Goal: Information Seeking & Learning: Learn about a topic

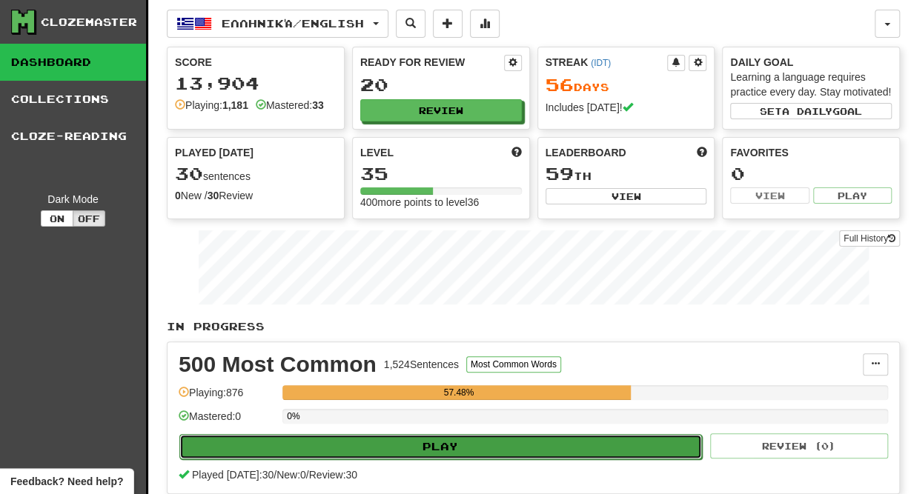
click at [439, 441] on button "Play" at bounding box center [440, 446] width 523 height 25
select select "**"
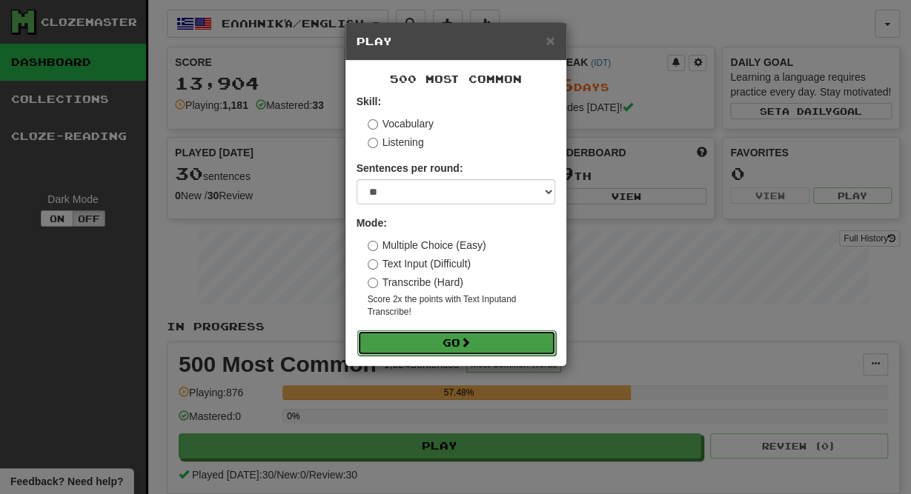
click at [460, 345] on button "Go" at bounding box center [456, 343] width 199 height 25
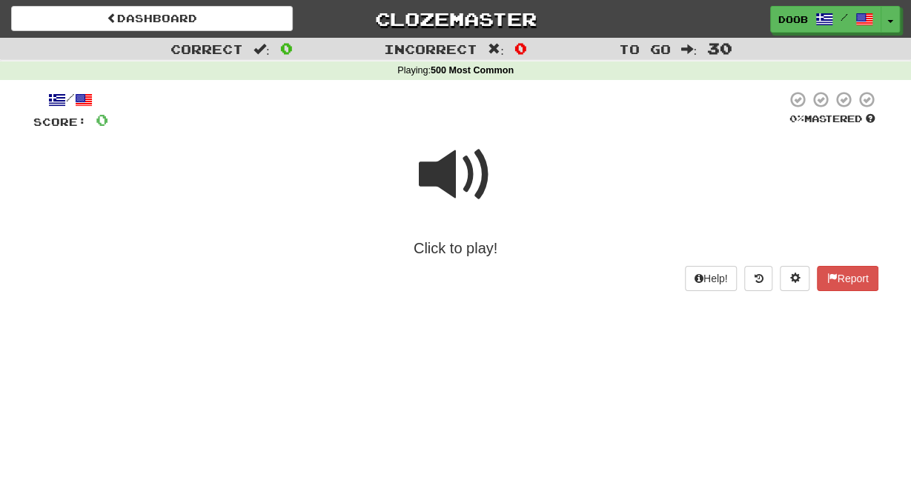
click at [434, 179] on span at bounding box center [456, 175] width 74 height 74
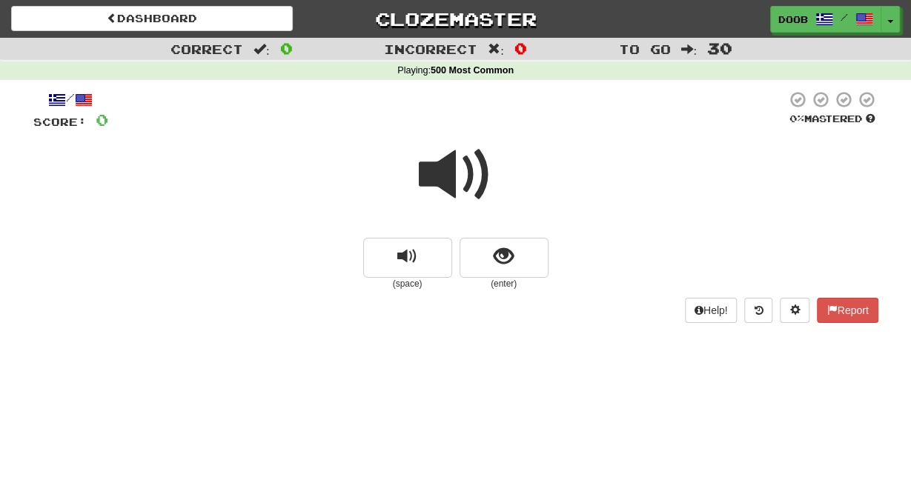
click at [434, 179] on span at bounding box center [456, 175] width 74 height 74
click at [507, 267] on span "show sentence" at bounding box center [504, 257] width 20 height 20
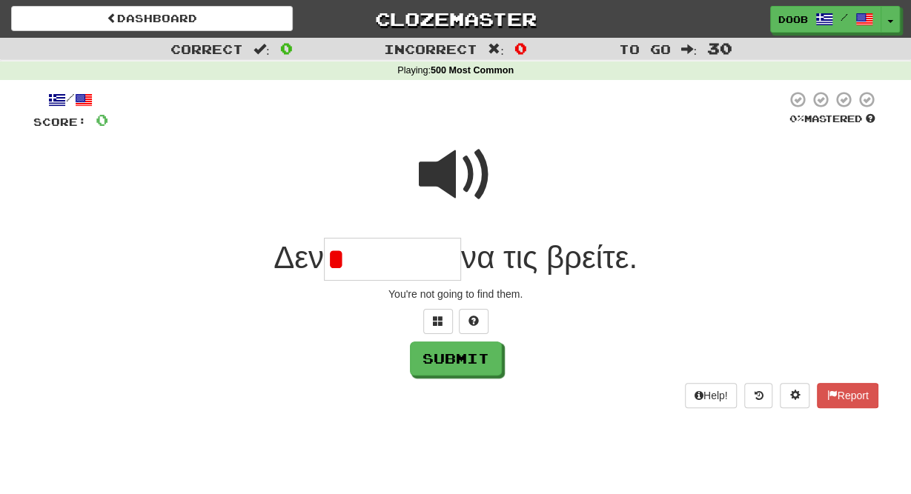
type input "*"
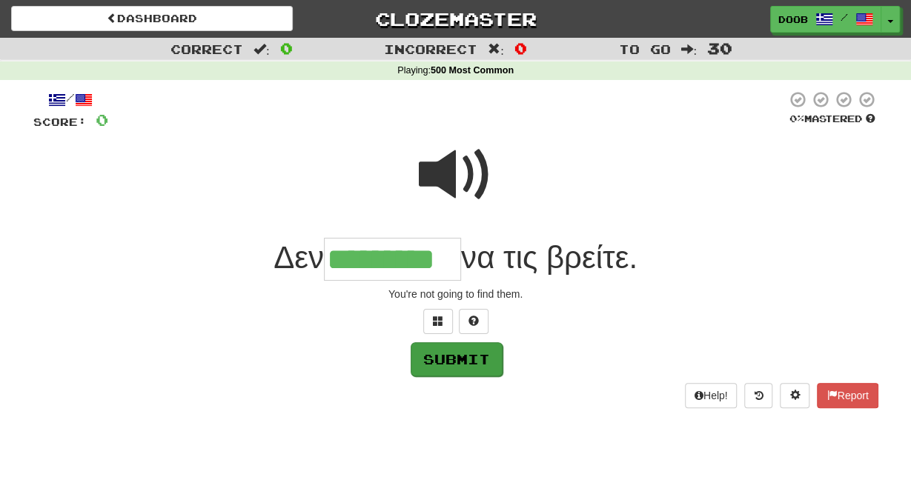
type input "*********"
click at [471, 357] on button "Submit" at bounding box center [457, 359] width 92 height 34
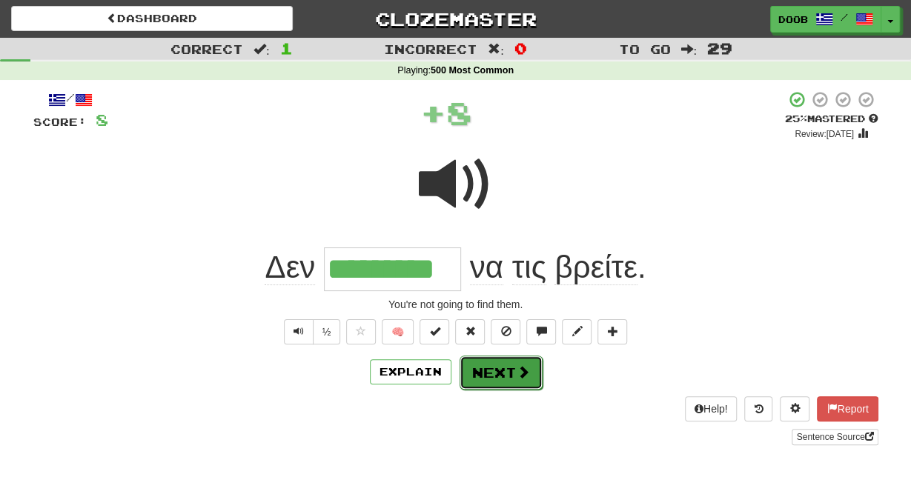
click at [488, 372] on button "Next" at bounding box center [501, 373] width 83 height 34
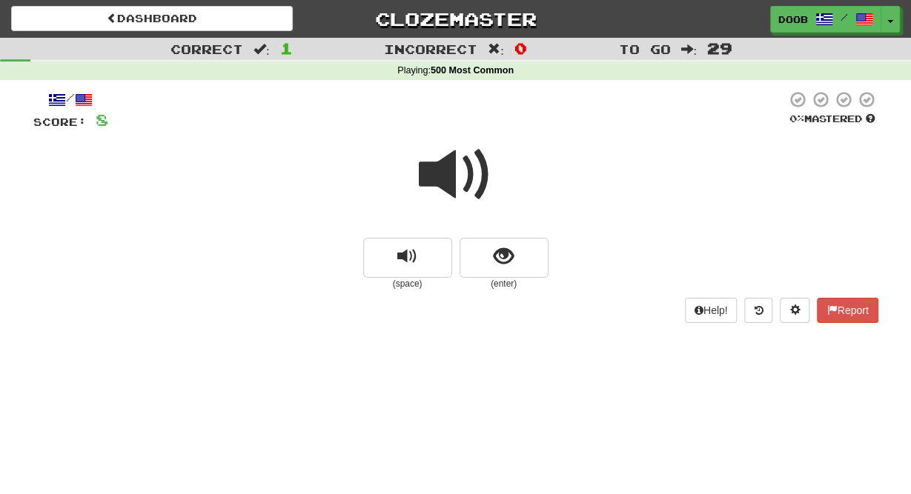
click at [444, 174] on span at bounding box center [456, 175] width 74 height 74
click at [502, 254] on span "show sentence" at bounding box center [504, 257] width 20 height 20
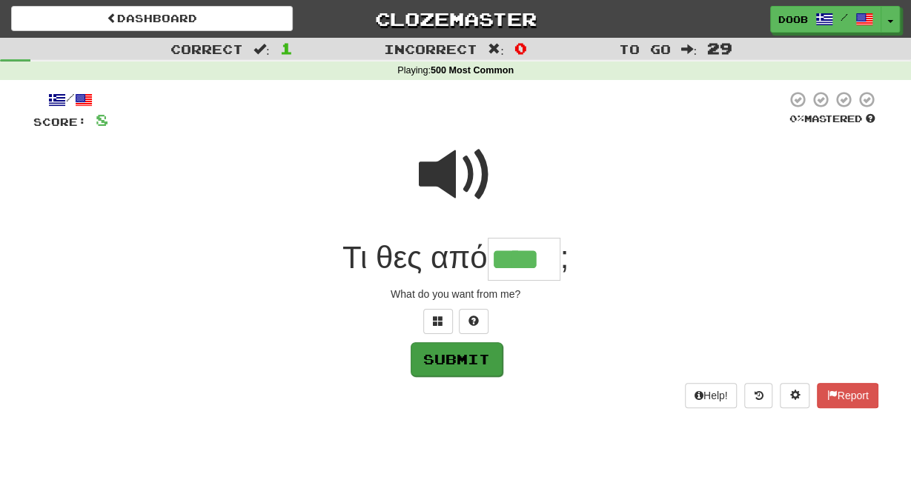
type input "****"
click at [444, 365] on button "Submit" at bounding box center [457, 359] width 92 height 34
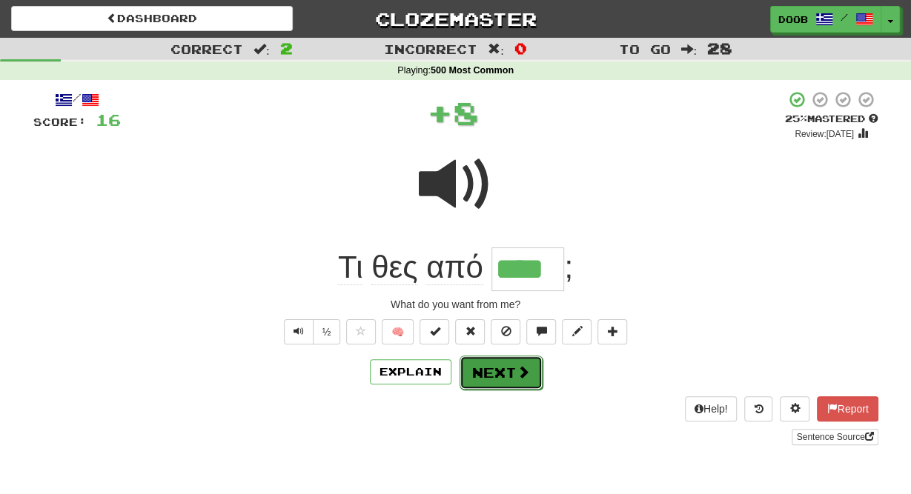
click at [499, 375] on button "Next" at bounding box center [501, 373] width 83 height 34
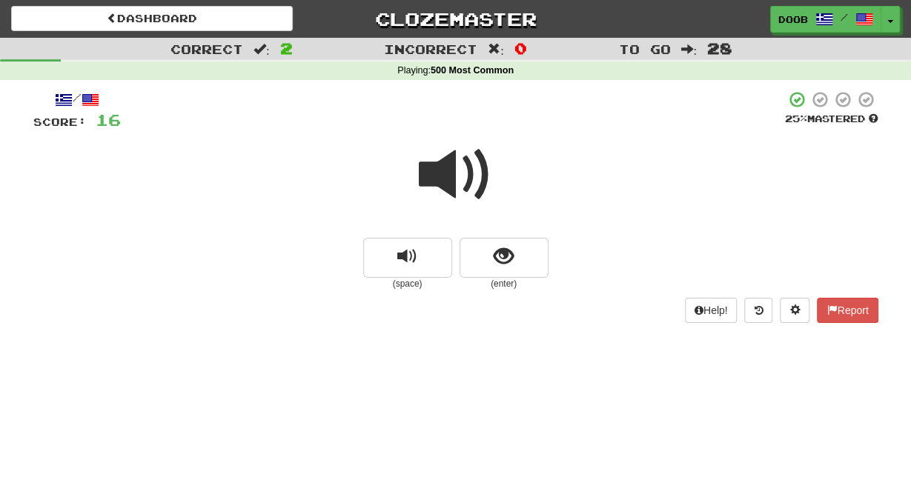
click at [436, 182] on span at bounding box center [456, 175] width 74 height 74
click at [509, 250] on span "show sentence" at bounding box center [504, 257] width 20 height 20
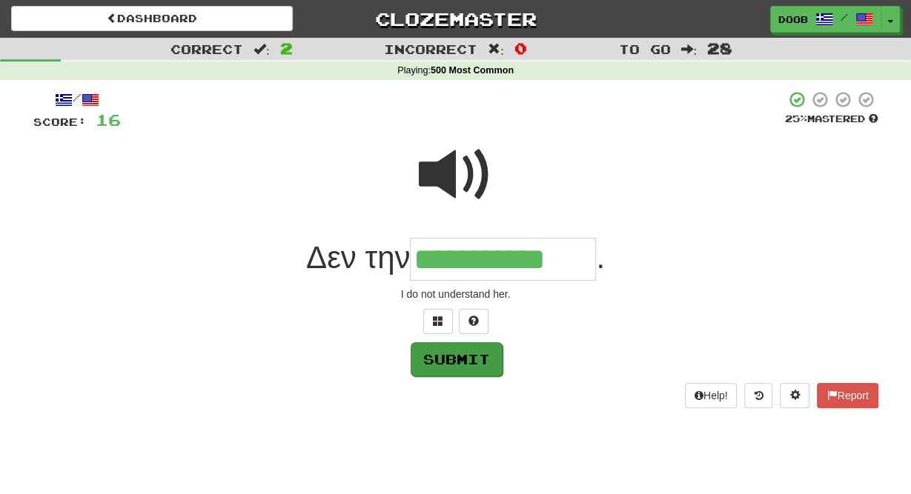
type input "**********"
click at [478, 359] on button "Submit" at bounding box center [457, 359] width 92 height 34
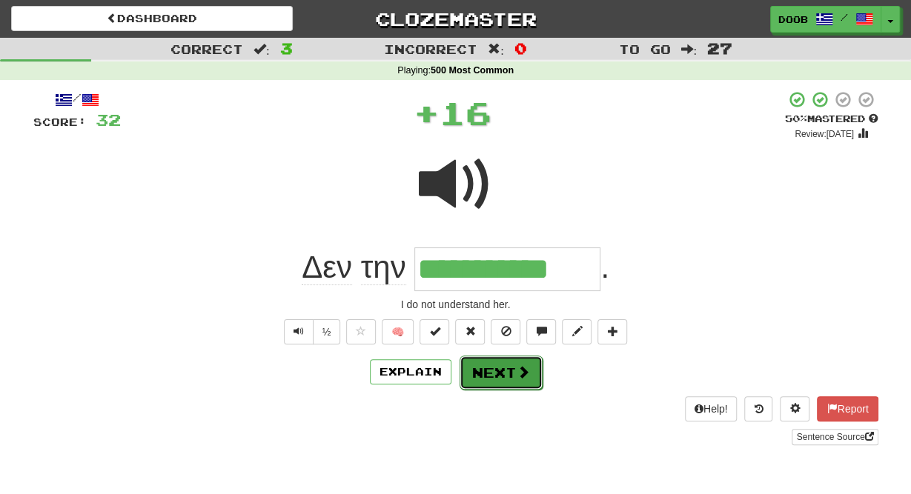
click at [500, 375] on button "Next" at bounding box center [501, 373] width 83 height 34
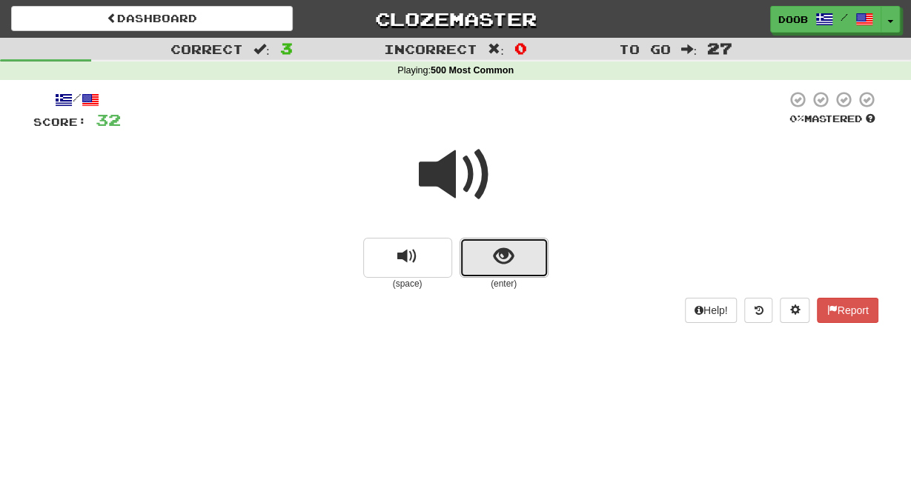
click at [499, 254] on span "show sentence" at bounding box center [504, 257] width 20 height 20
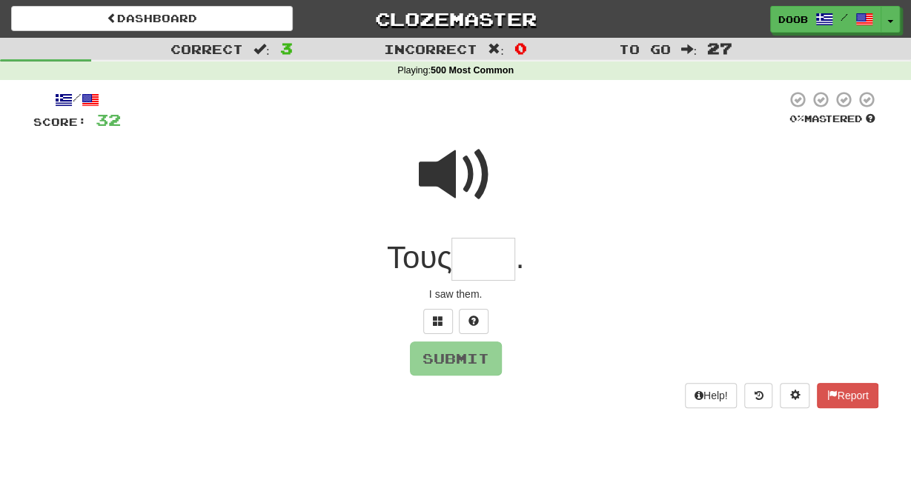
type input "*"
type input "****"
click at [443, 361] on button "Submit" at bounding box center [457, 359] width 92 height 34
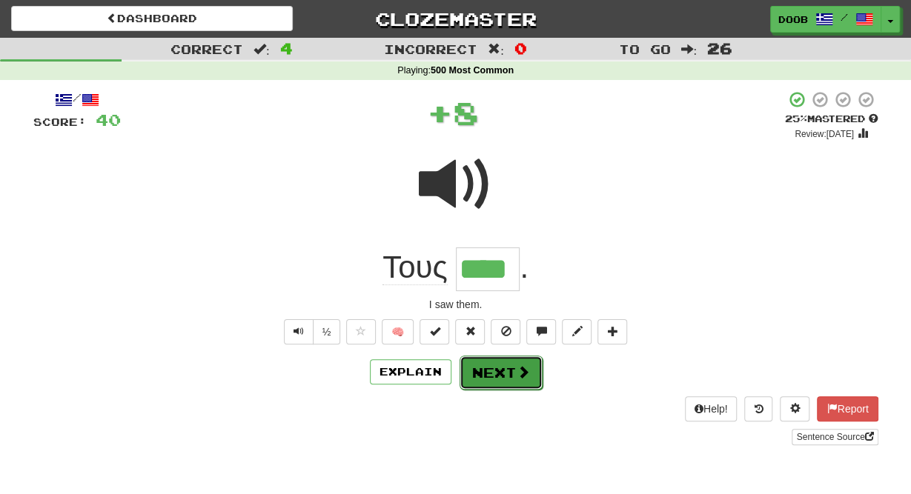
click at [504, 381] on button "Next" at bounding box center [501, 373] width 83 height 34
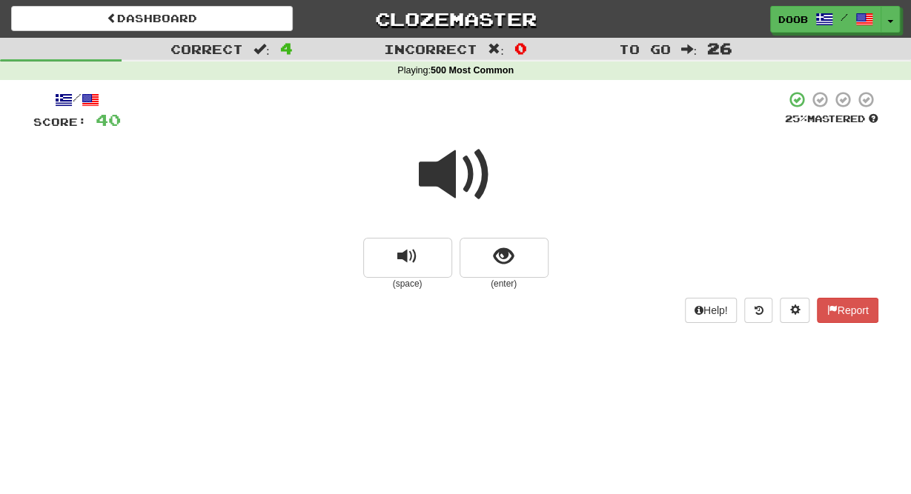
click at [434, 172] on span at bounding box center [456, 175] width 74 height 74
click at [494, 256] on span "show sentence" at bounding box center [504, 257] width 20 height 20
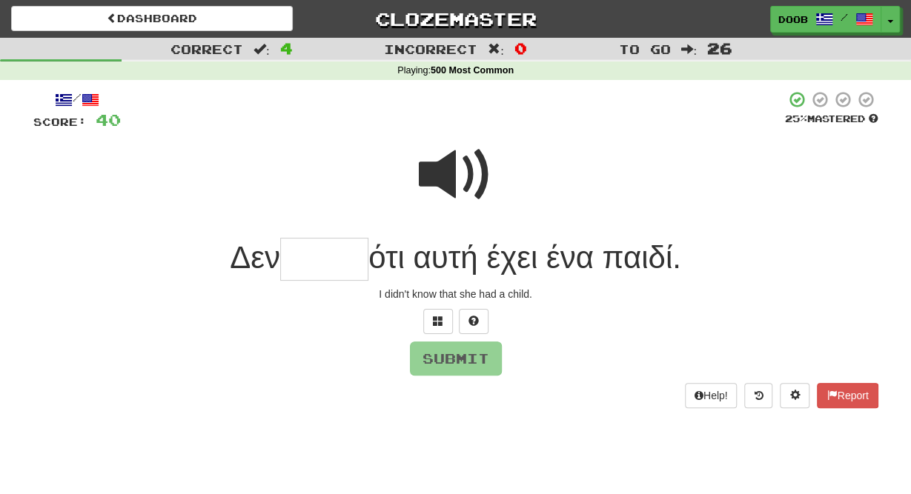
type input "*"
type input "*****"
click at [467, 364] on button "Submit" at bounding box center [457, 359] width 92 height 34
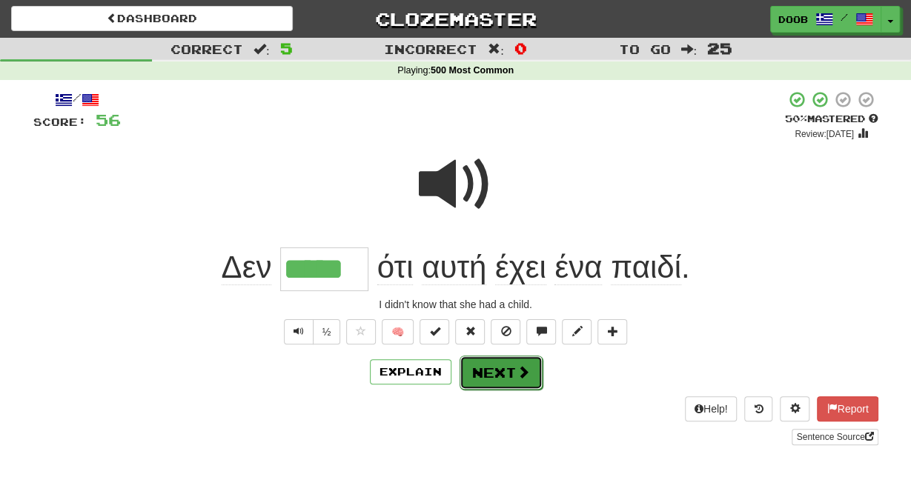
click at [500, 374] on button "Next" at bounding box center [501, 373] width 83 height 34
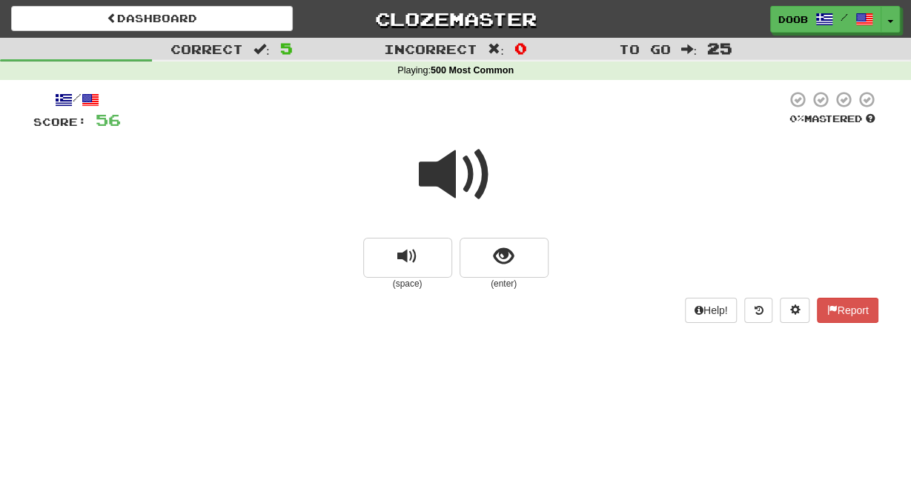
click at [445, 165] on span at bounding box center [456, 175] width 74 height 74
click at [523, 265] on button "show sentence" at bounding box center [504, 258] width 89 height 40
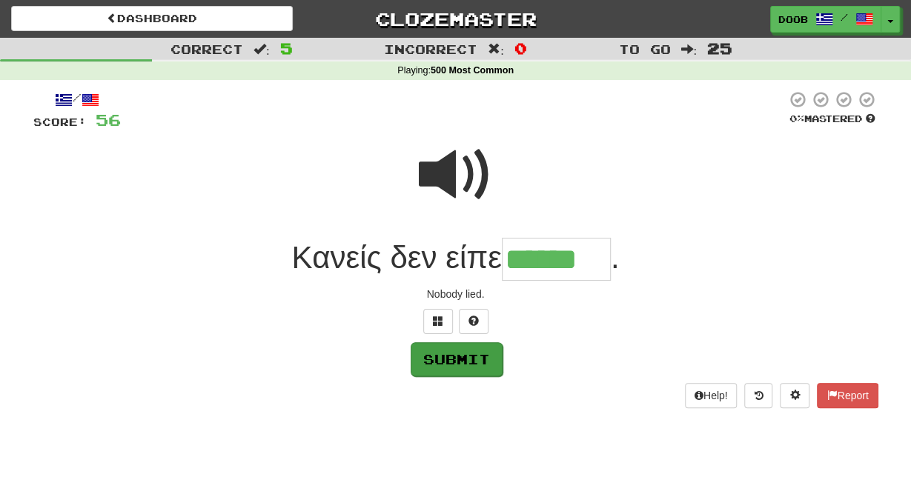
type input "******"
click at [472, 363] on button "Submit" at bounding box center [457, 359] width 92 height 34
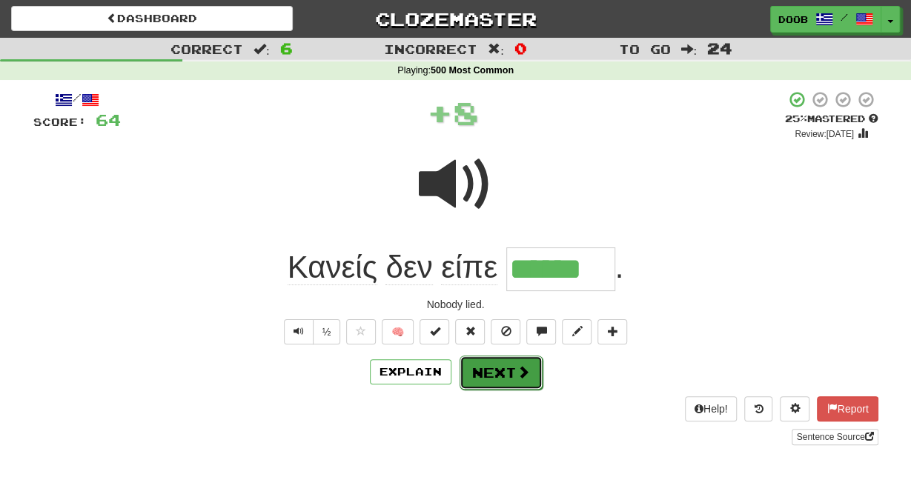
click at [500, 375] on button "Next" at bounding box center [501, 373] width 83 height 34
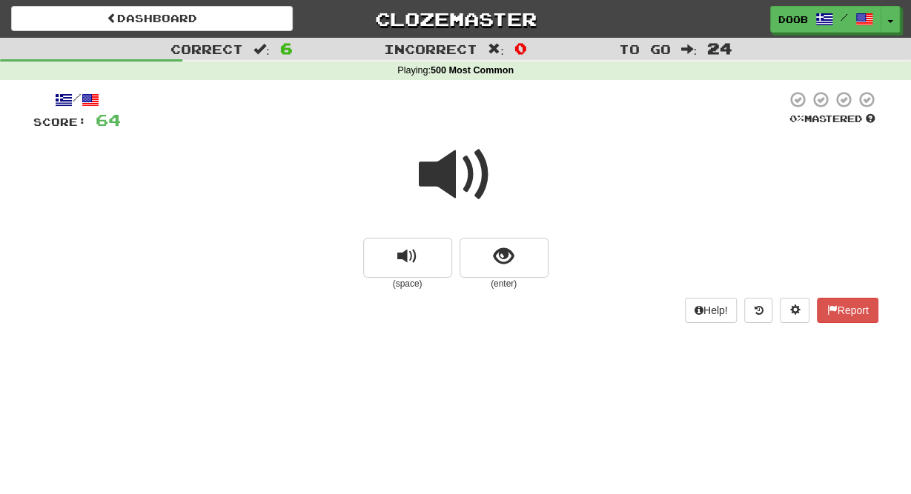
click at [427, 179] on span at bounding box center [456, 175] width 74 height 74
click at [499, 256] on span "show sentence" at bounding box center [504, 257] width 20 height 20
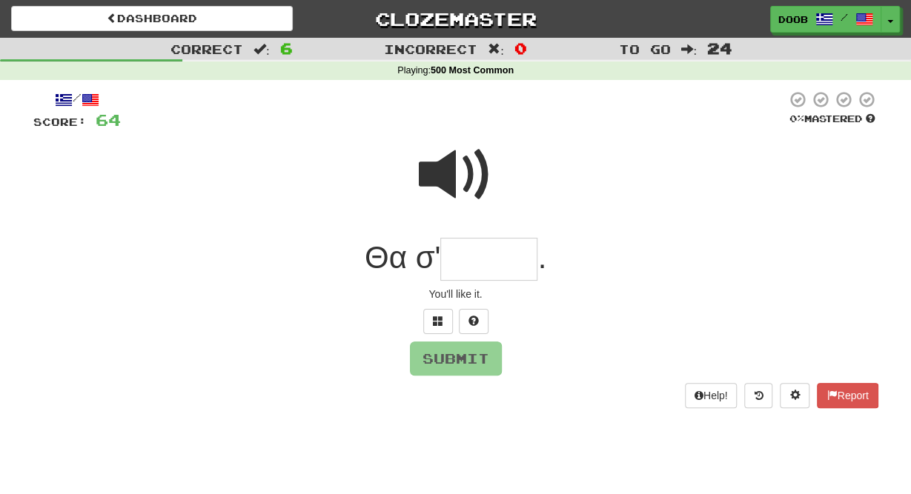
type input "*"
type input "******"
click at [440, 365] on button "Submit" at bounding box center [457, 359] width 92 height 34
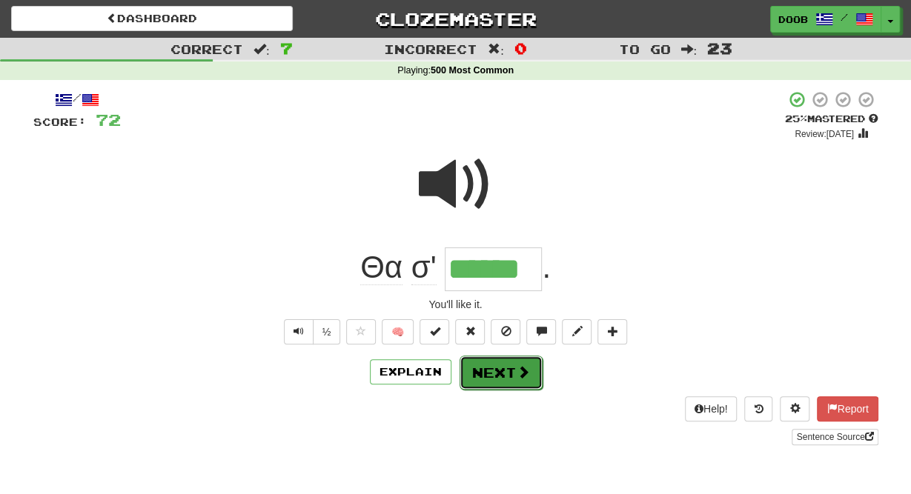
click at [487, 370] on button "Next" at bounding box center [501, 373] width 83 height 34
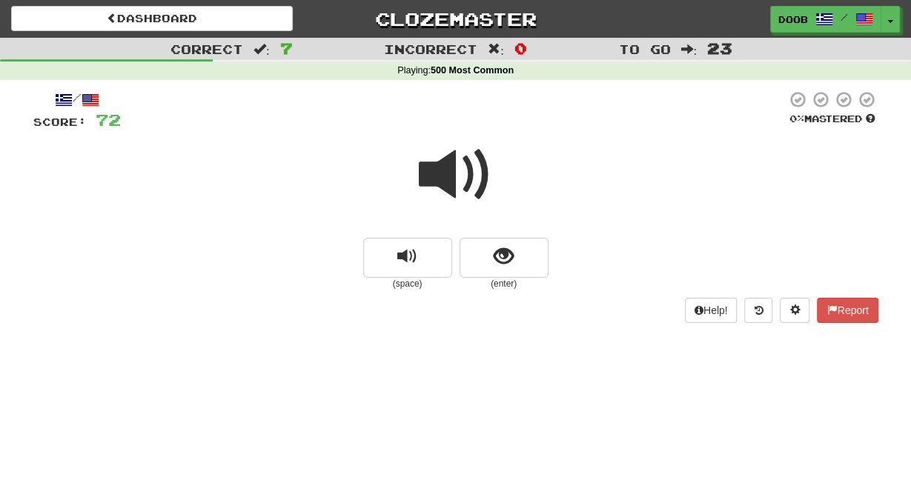
click at [436, 179] on span at bounding box center [456, 175] width 74 height 74
click at [485, 252] on button "show sentence" at bounding box center [504, 258] width 89 height 40
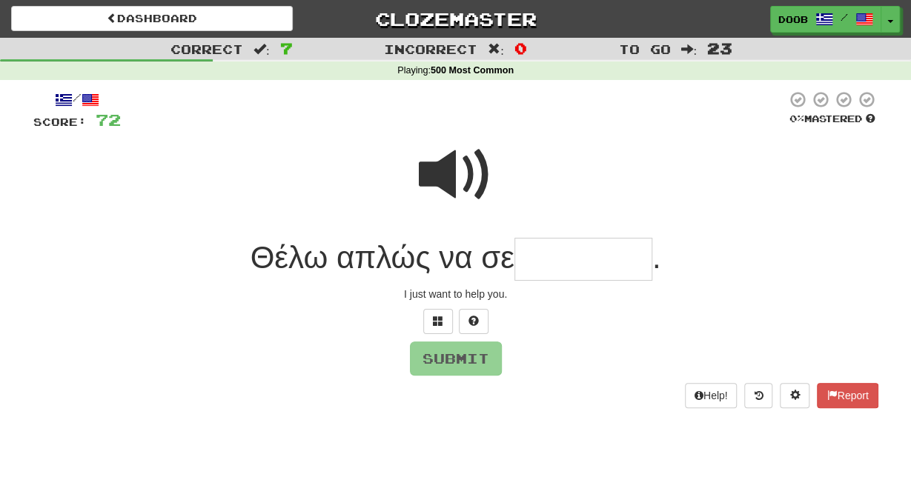
type input "*"
type input "*******"
click at [437, 358] on button "Submit" at bounding box center [457, 359] width 92 height 34
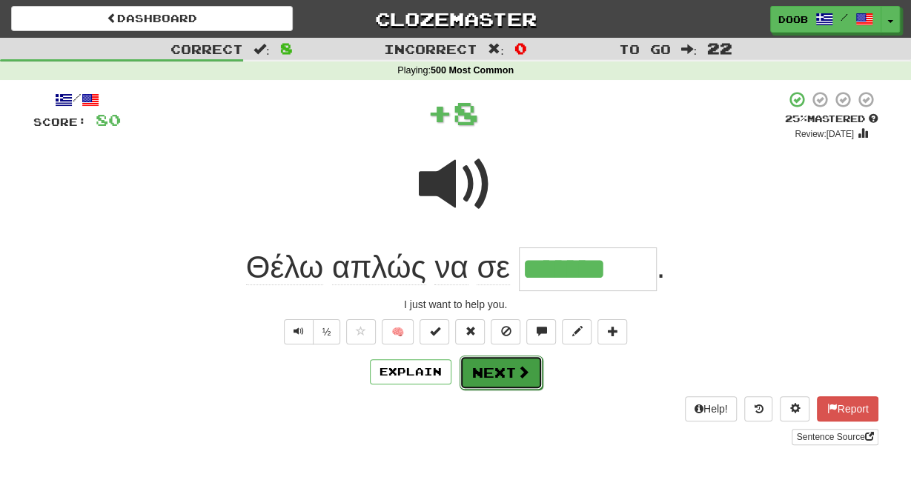
click at [488, 380] on button "Next" at bounding box center [501, 373] width 83 height 34
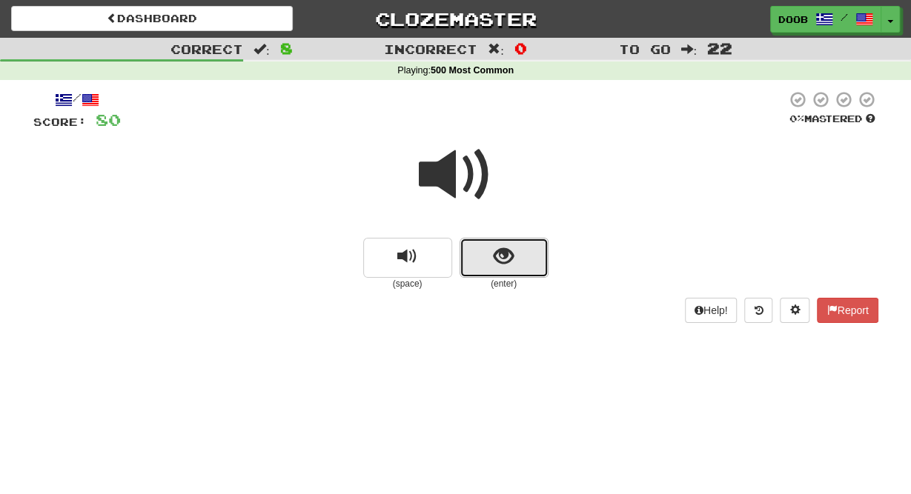
click at [503, 267] on span "show sentence" at bounding box center [504, 257] width 20 height 20
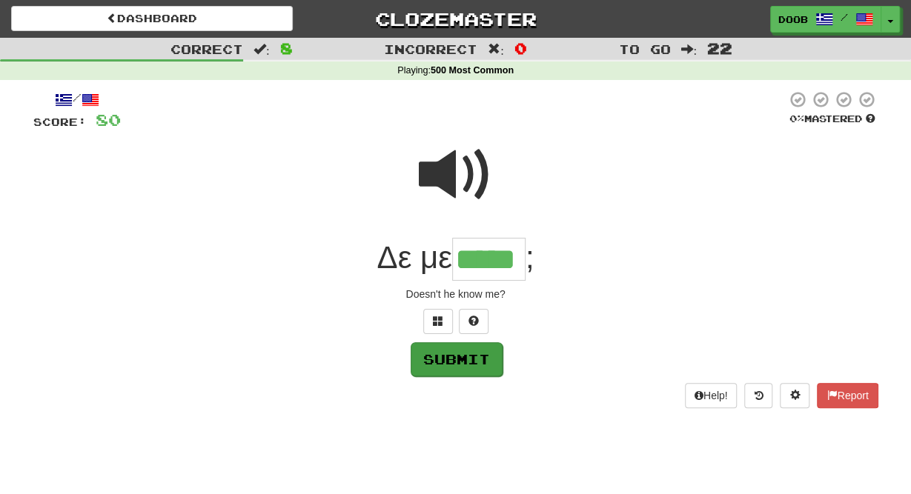
type input "*****"
click at [440, 370] on button "Submit" at bounding box center [457, 359] width 92 height 34
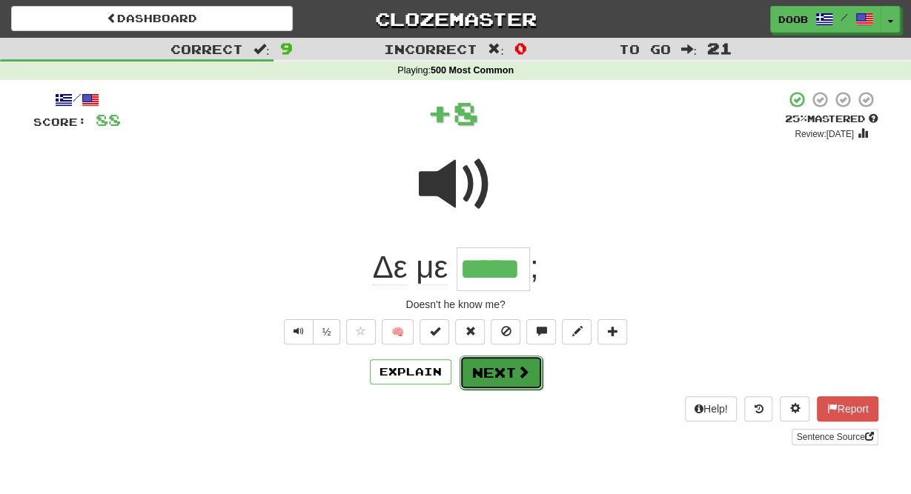
click at [493, 364] on button "Next" at bounding box center [501, 373] width 83 height 34
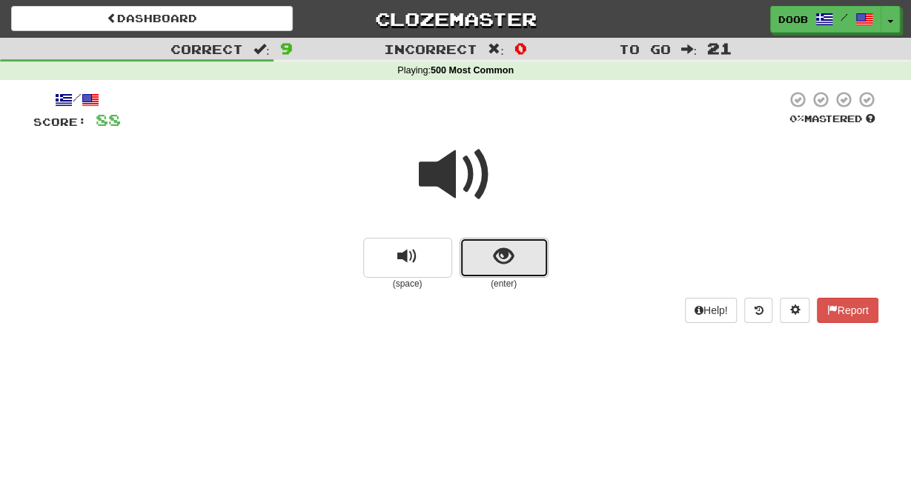
click at [496, 258] on span "show sentence" at bounding box center [504, 257] width 20 height 20
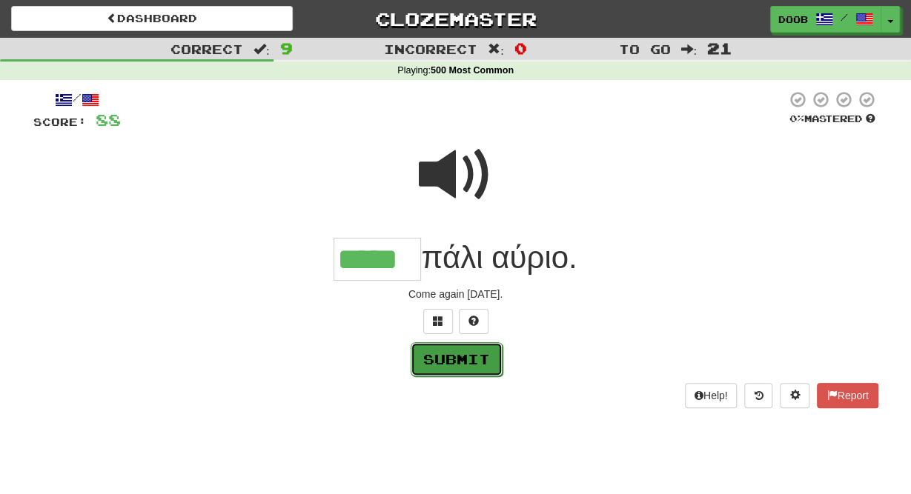
click at [477, 356] on button "Submit" at bounding box center [457, 359] width 92 height 34
type input "*****"
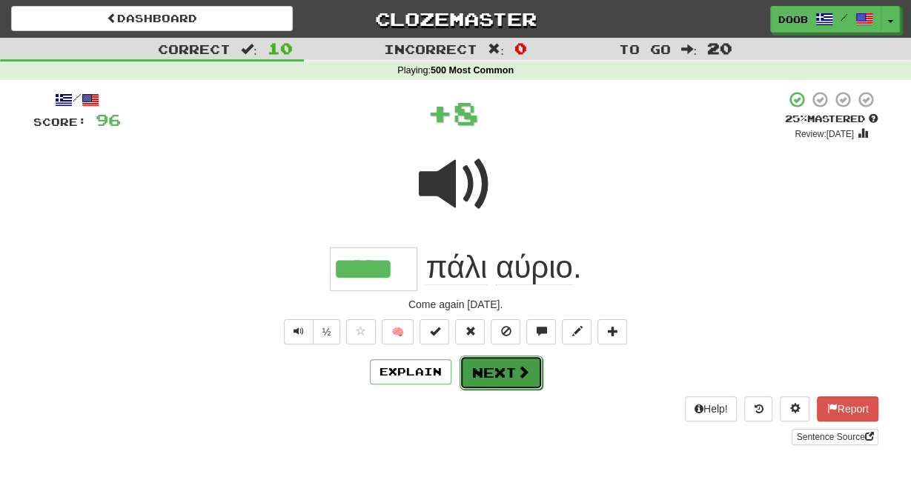
click at [487, 367] on button "Next" at bounding box center [501, 373] width 83 height 34
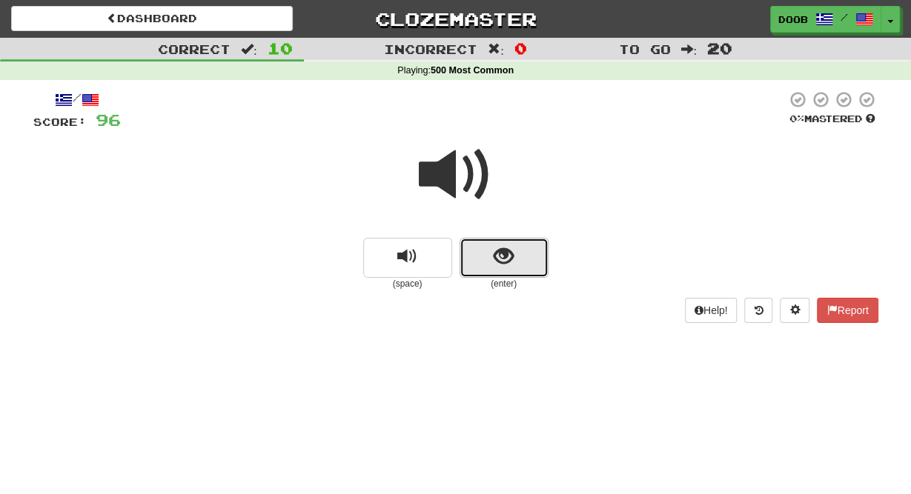
click at [500, 258] on span "show sentence" at bounding box center [504, 257] width 20 height 20
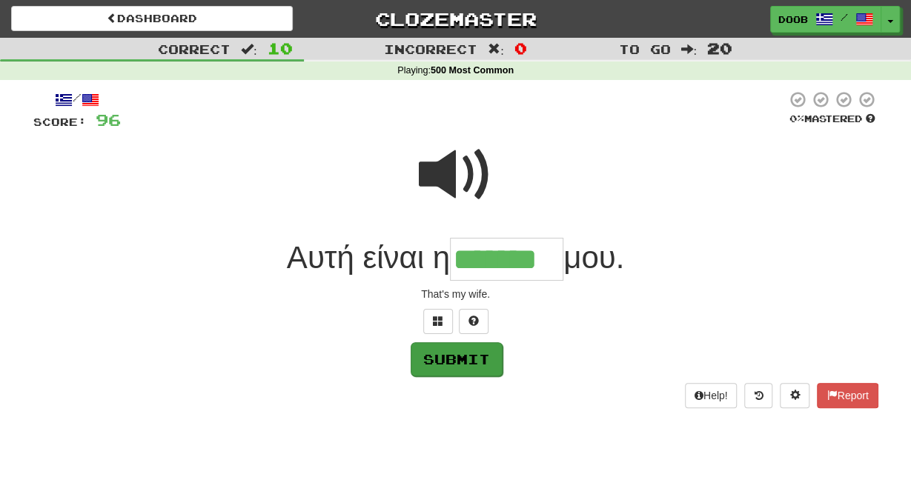
type input "*******"
click at [443, 362] on button "Submit" at bounding box center [457, 359] width 92 height 34
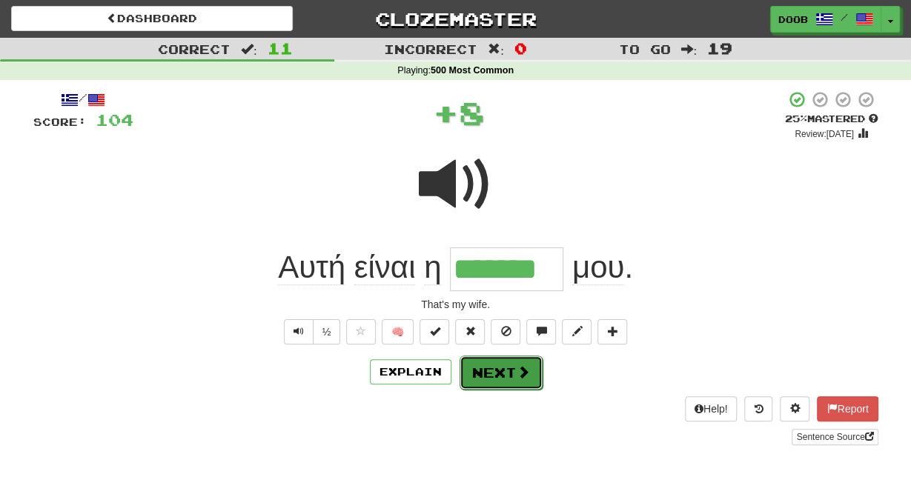
click at [497, 364] on button "Next" at bounding box center [501, 373] width 83 height 34
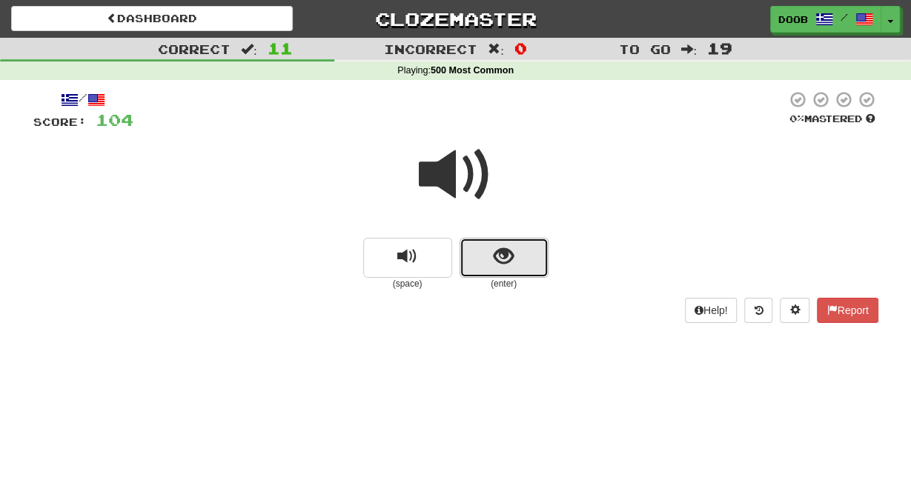
click at [515, 262] on button "show sentence" at bounding box center [504, 258] width 89 height 40
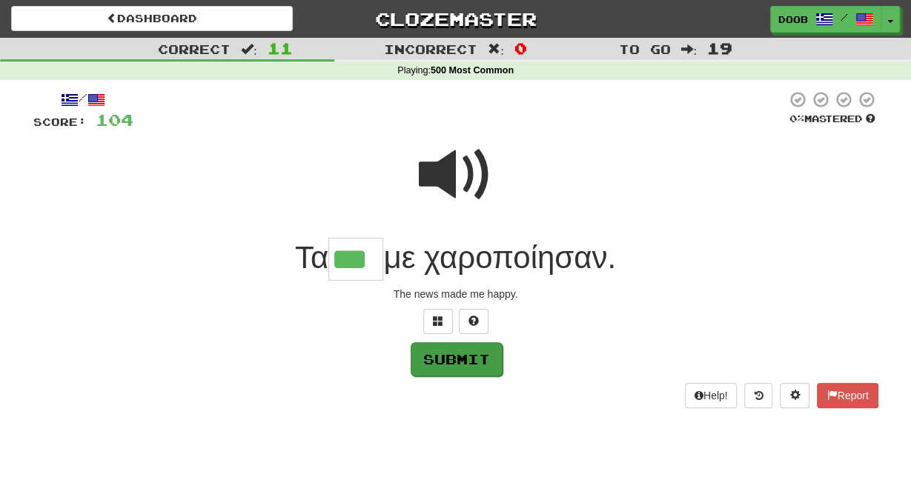
type input "***"
click at [478, 357] on button "Submit" at bounding box center [457, 359] width 92 height 34
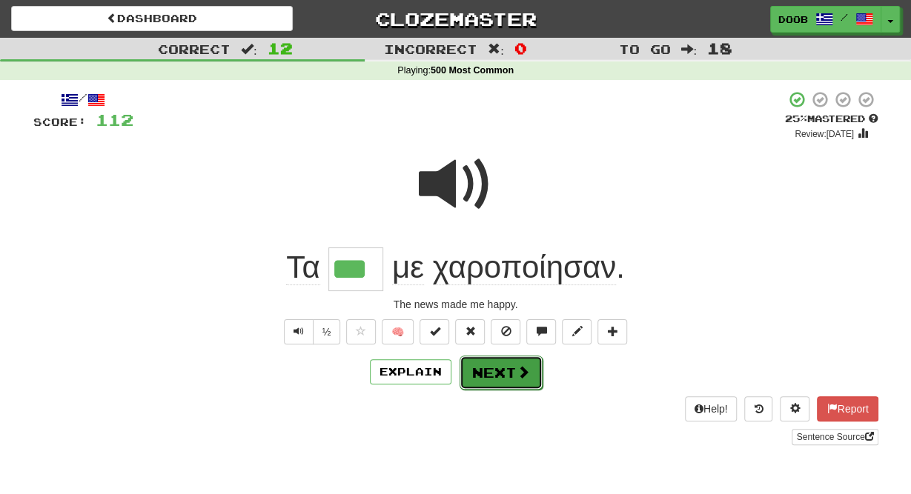
click at [500, 376] on button "Next" at bounding box center [501, 373] width 83 height 34
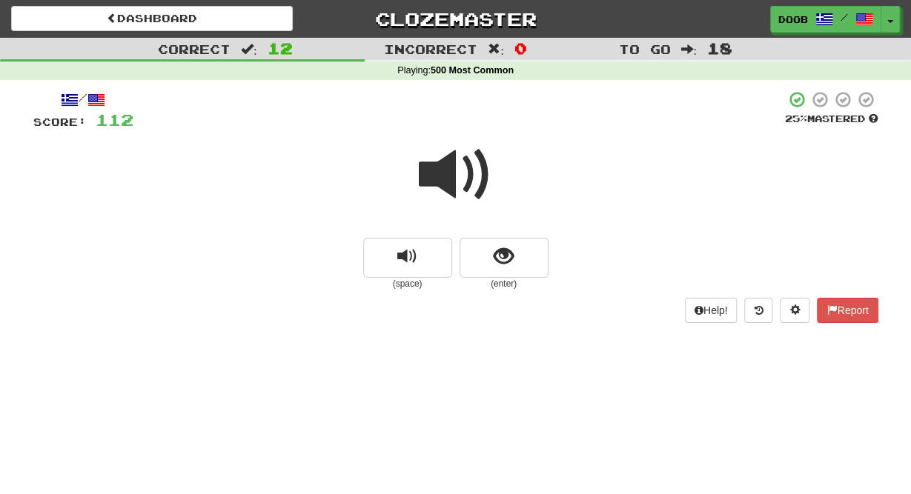
click at [440, 184] on span at bounding box center [456, 175] width 74 height 74
click at [440, 180] on span at bounding box center [456, 175] width 74 height 74
click at [516, 264] on button "show sentence" at bounding box center [504, 258] width 89 height 40
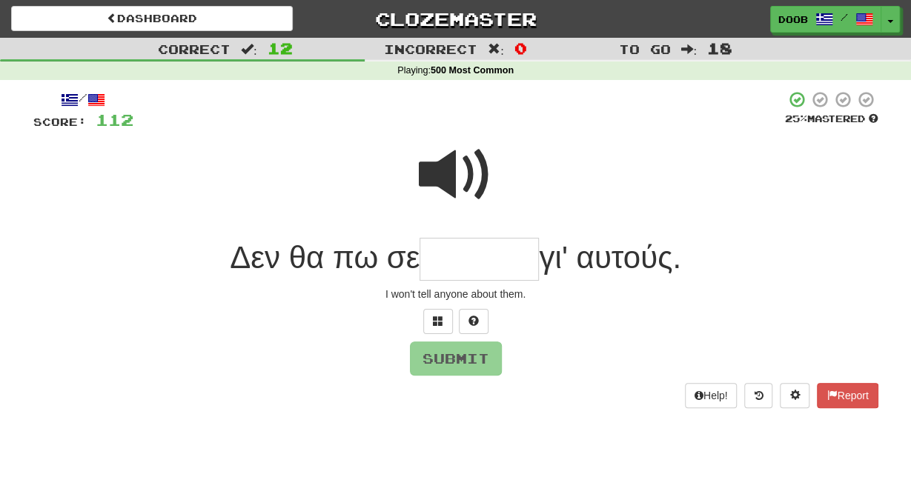
type input "*"
type input "*******"
click at [468, 351] on button "Submit" at bounding box center [457, 359] width 92 height 34
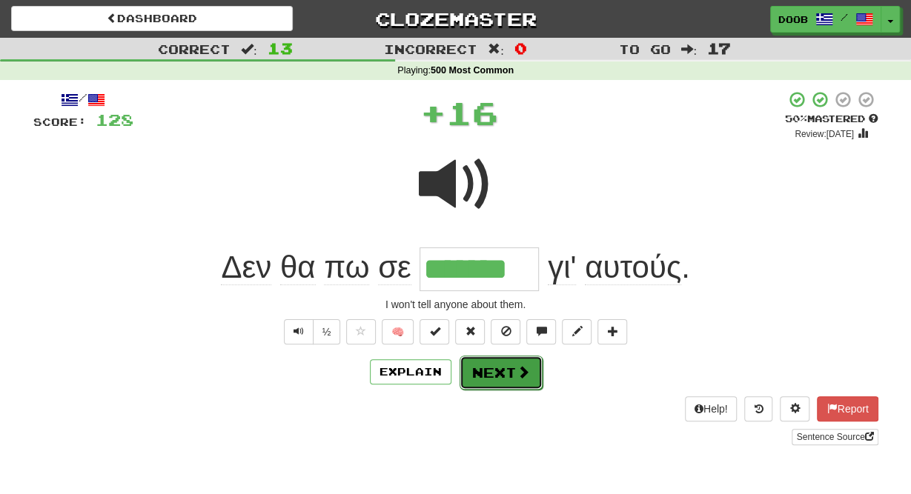
click at [500, 380] on button "Next" at bounding box center [501, 373] width 83 height 34
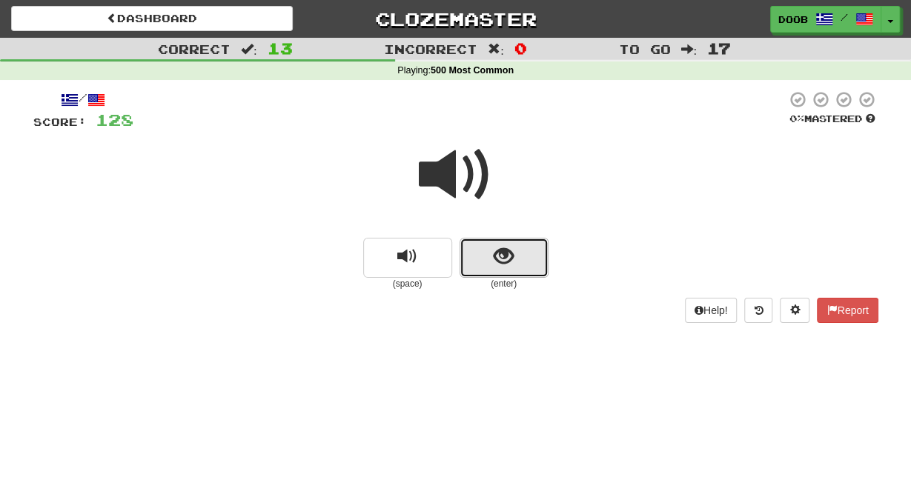
click at [503, 259] on span "show sentence" at bounding box center [504, 257] width 20 height 20
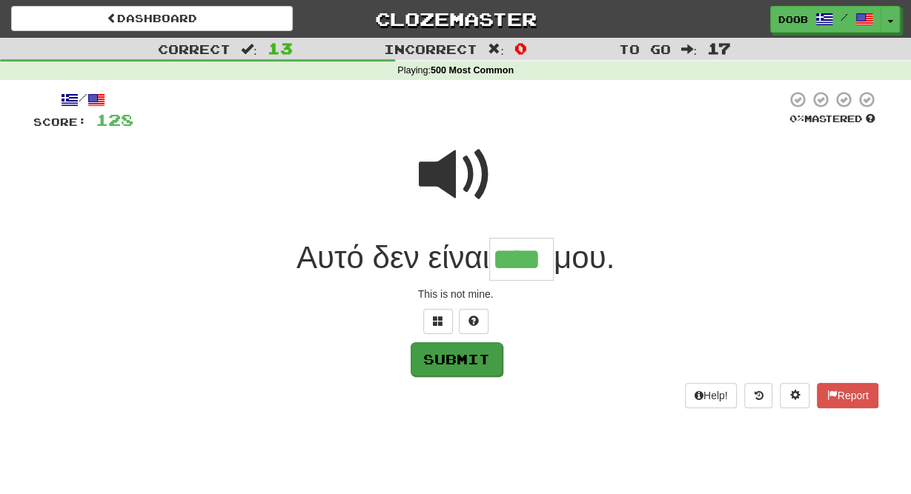
type input "****"
click at [442, 365] on button "Submit" at bounding box center [457, 359] width 92 height 34
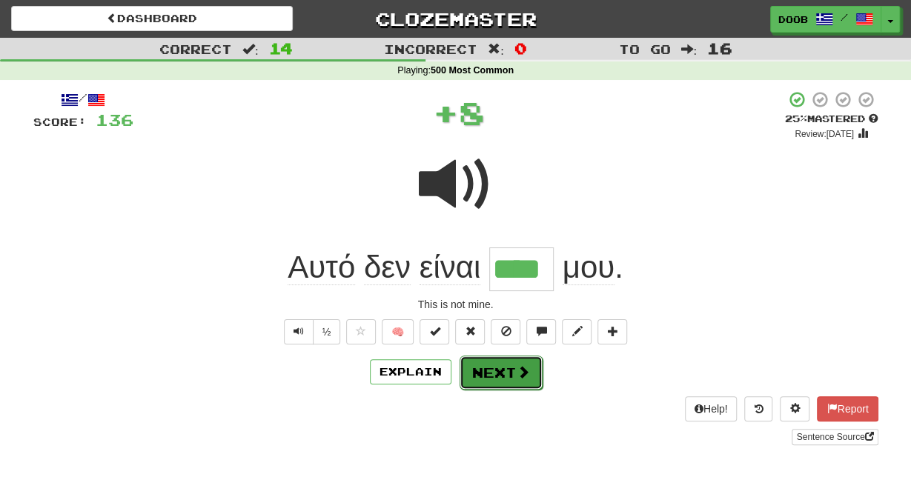
click at [488, 365] on button "Next" at bounding box center [501, 373] width 83 height 34
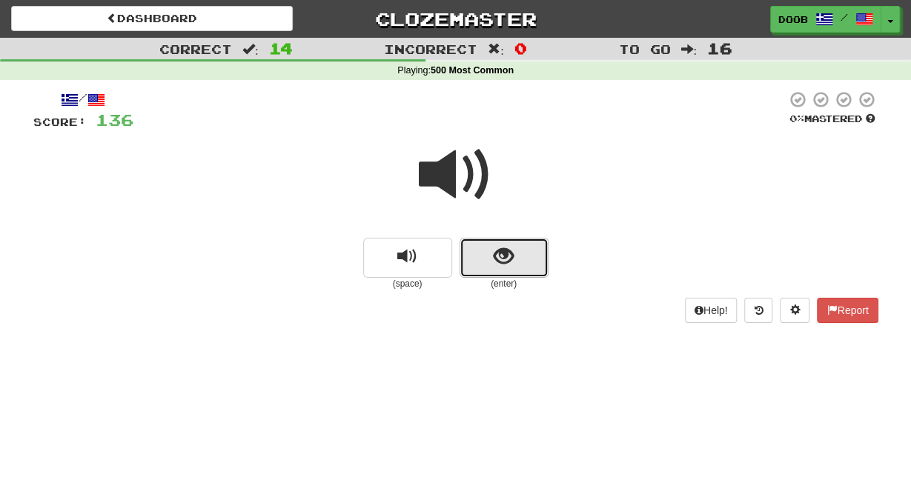
click at [512, 256] on span "show sentence" at bounding box center [504, 257] width 20 height 20
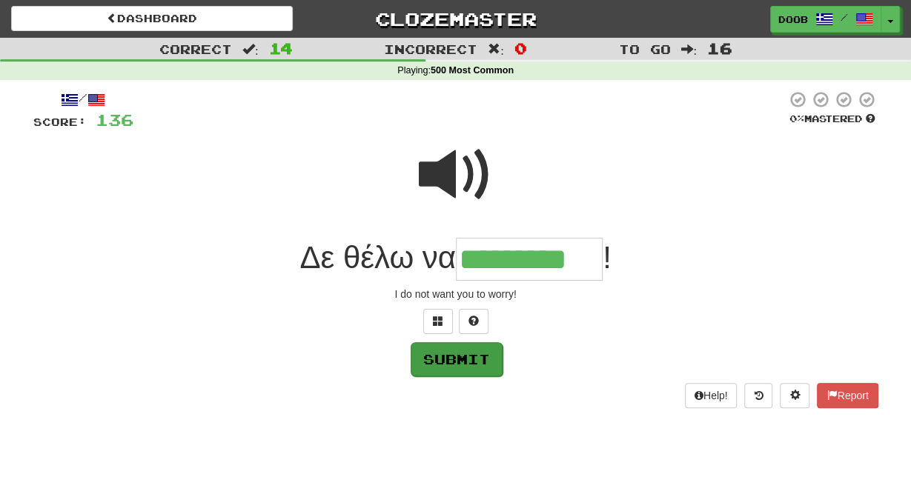
type input "*********"
click at [445, 367] on button "Submit" at bounding box center [457, 359] width 92 height 34
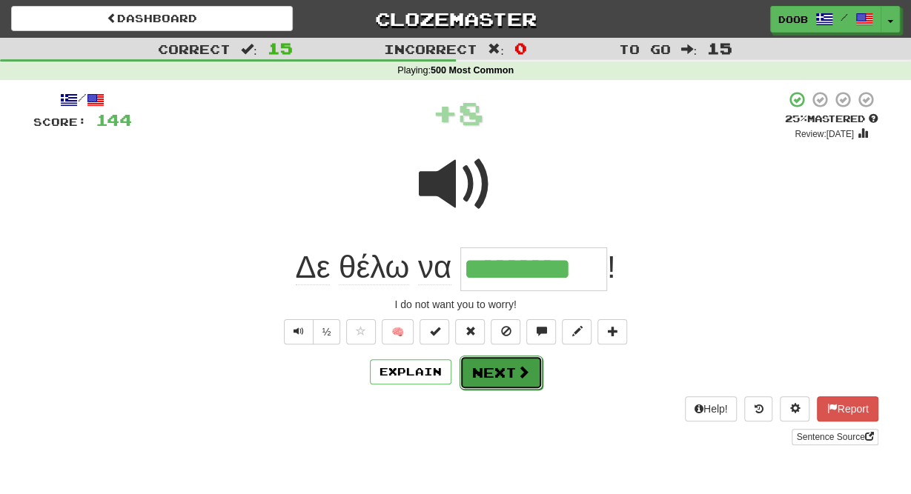
click at [497, 368] on button "Next" at bounding box center [501, 373] width 83 height 34
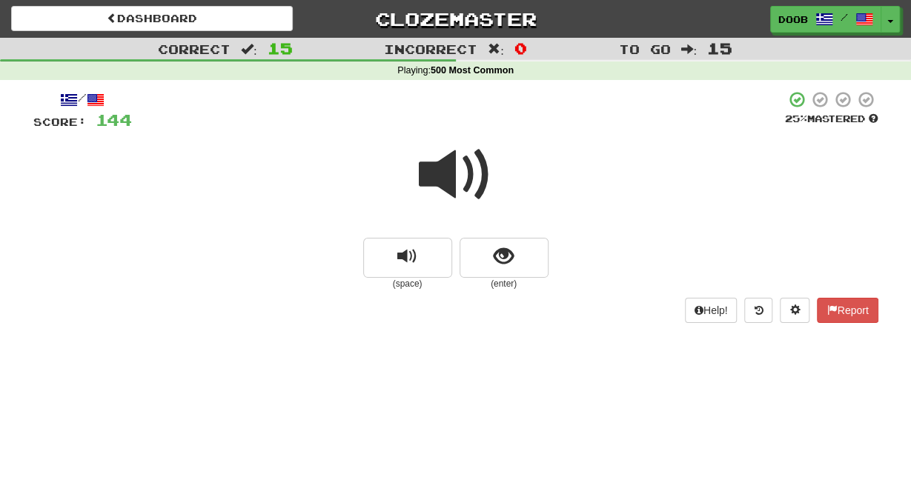
click at [425, 167] on span at bounding box center [456, 175] width 74 height 74
click at [502, 254] on span "show sentence" at bounding box center [504, 257] width 20 height 20
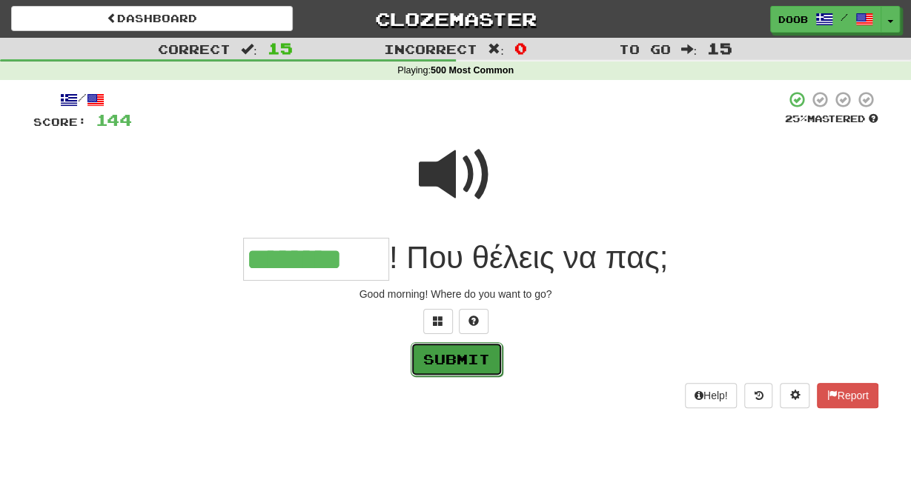
click at [476, 356] on button "Submit" at bounding box center [457, 359] width 92 height 34
type input "********"
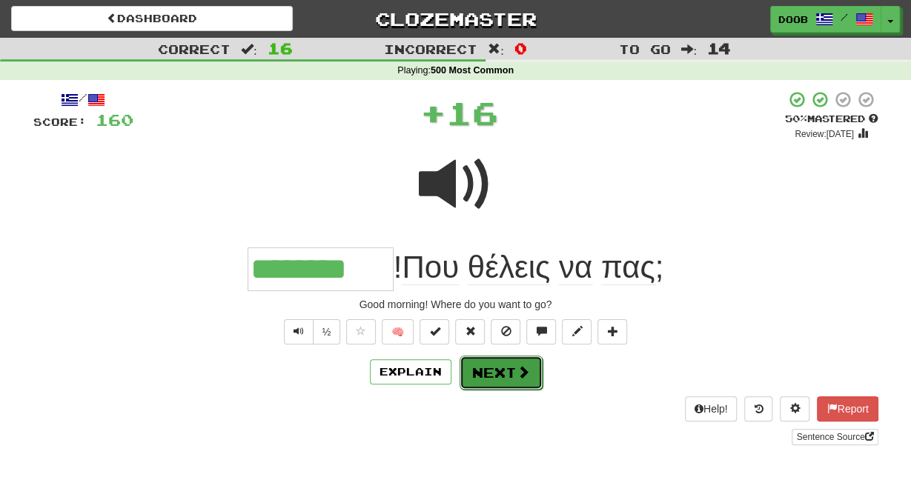
click at [491, 373] on button "Next" at bounding box center [501, 373] width 83 height 34
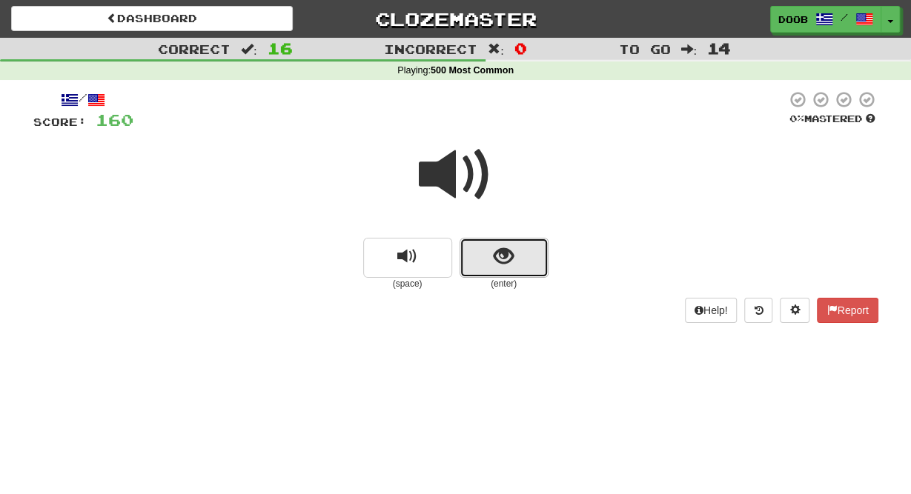
click at [508, 262] on span "show sentence" at bounding box center [504, 257] width 20 height 20
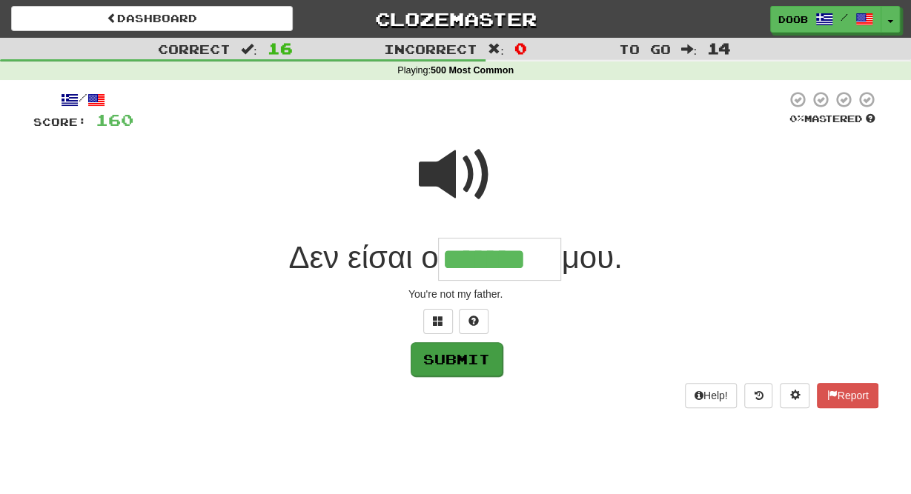
type input "*******"
click at [447, 368] on button "Submit" at bounding box center [457, 359] width 92 height 34
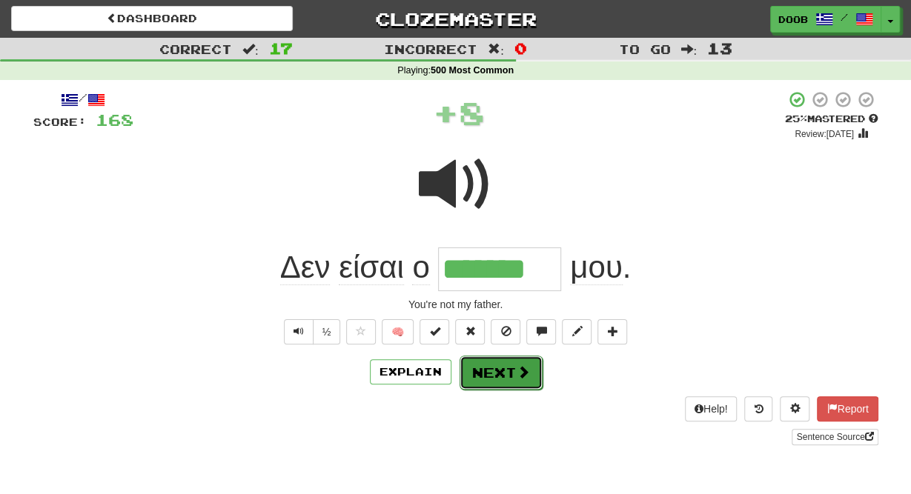
click at [499, 371] on button "Next" at bounding box center [501, 373] width 83 height 34
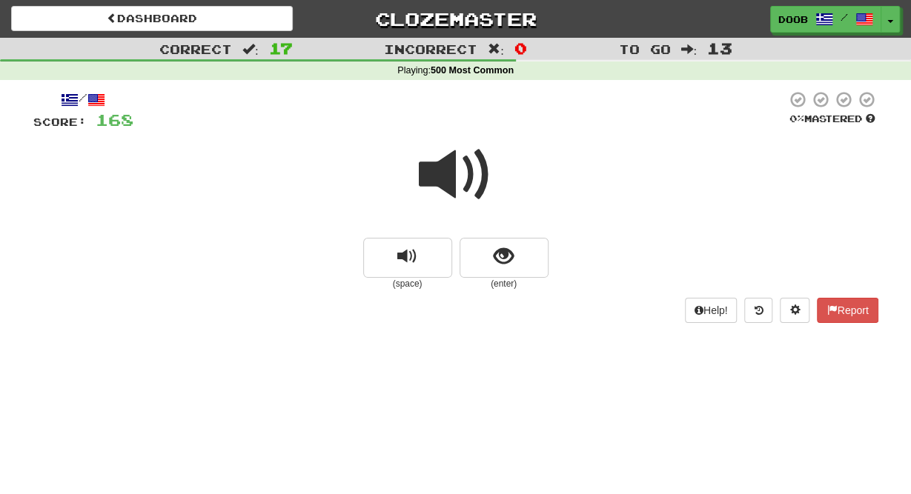
click at [443, 176] on span at bounding box center [456, 175] width 74 height 74
click at [500, 262] on span "show sentence" at bounding box center [504, 257] width 20 height 20
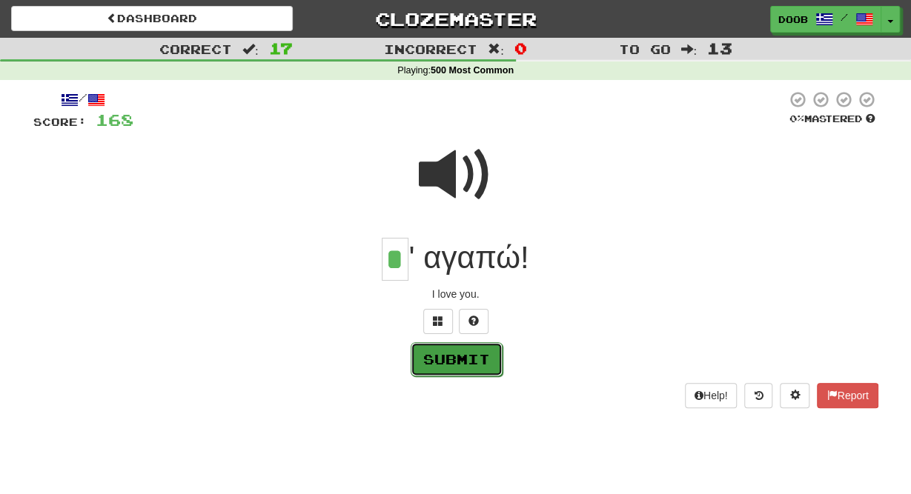
click at [471, 358] on button "Submit" at bounding box center [457, 359] width 92 height 34
type input "*"
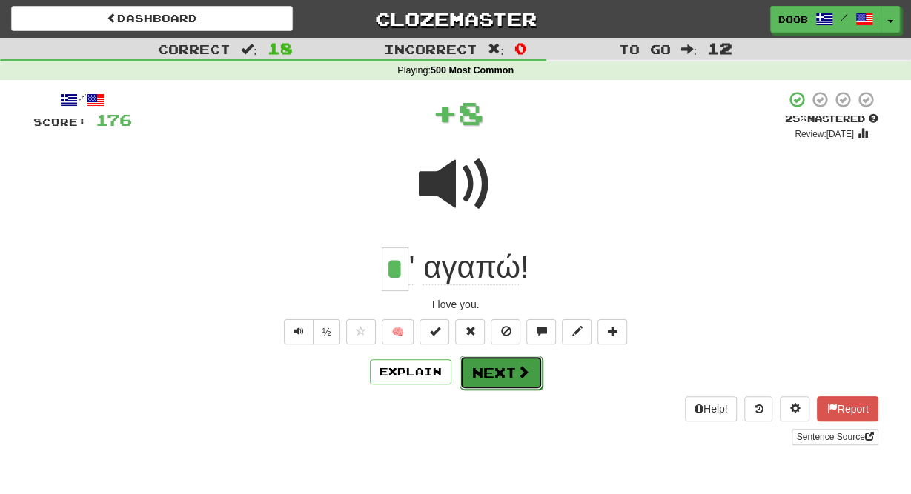
click at [487, 368] on button "Next" at bounding box center [501, 373] width 83 height 34
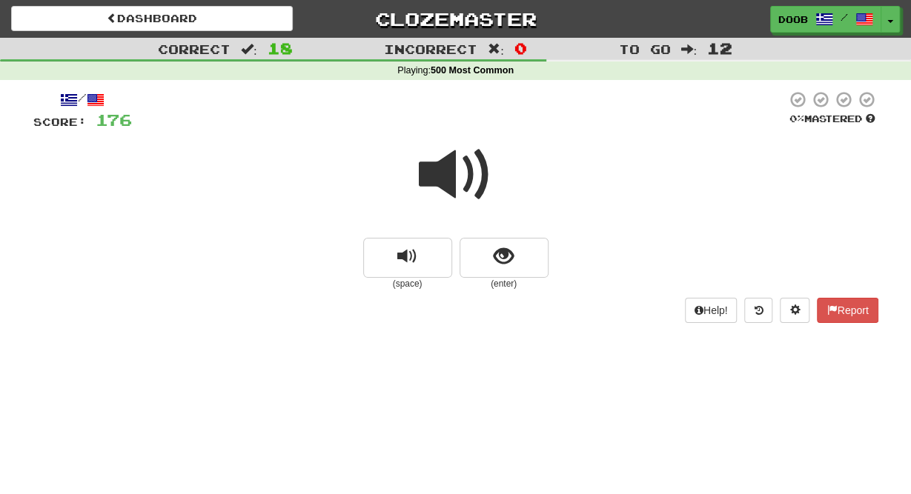
click at [438, 176] on span at bounding box center [456, 175] width 74 height 74
click at [513, 265] on span "show sentence" at bounding box center [504, 257] width 20 height 20
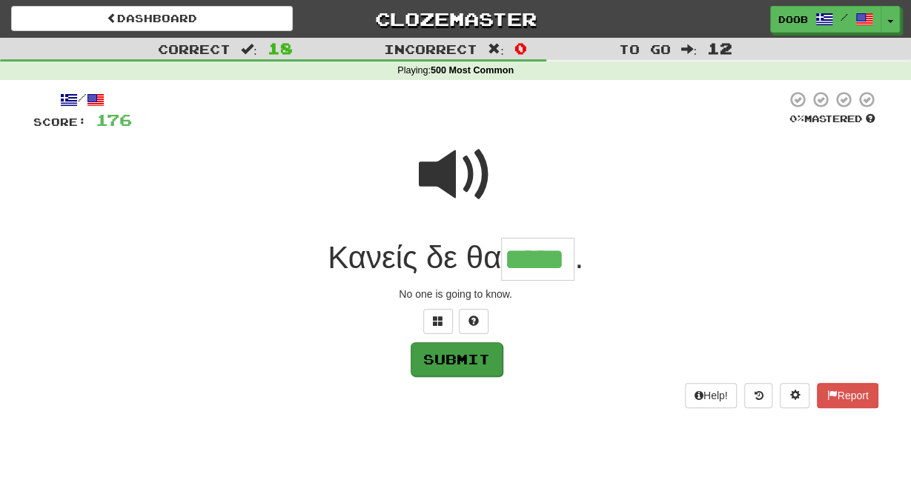
type input "*****"
click at [446, 364] on button "Submit" at bounding box center [457, 359] width 92 height 34
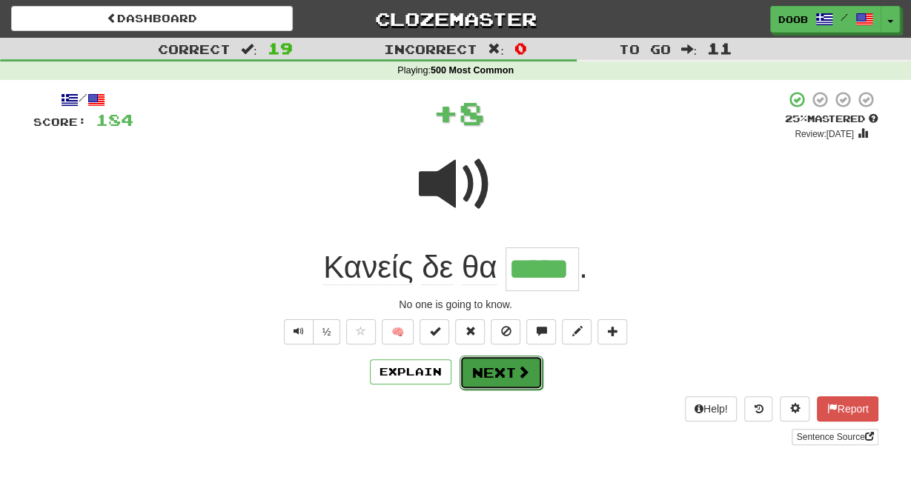
click at [485, 377] on button "Next" at bounding box center [501, 373] width 83 height 34
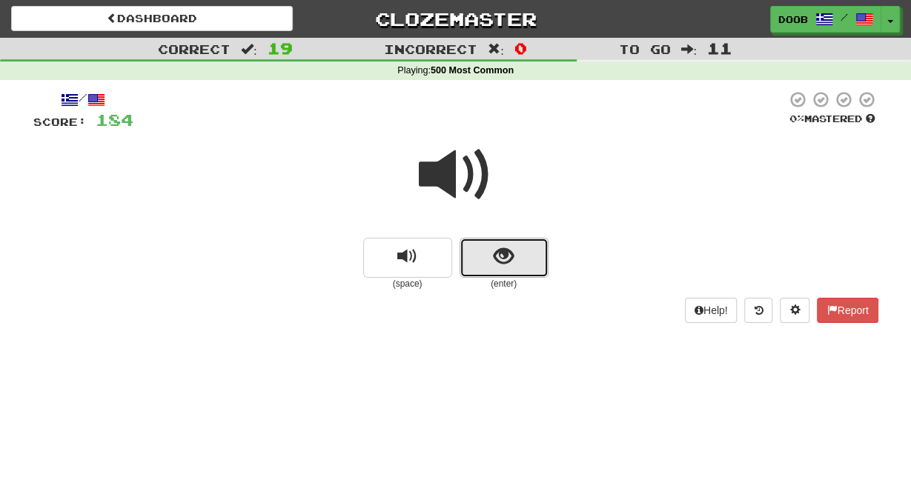
click at [515, 257] on button "show sentence" at bounding box center [504, 258] width 89 height 40
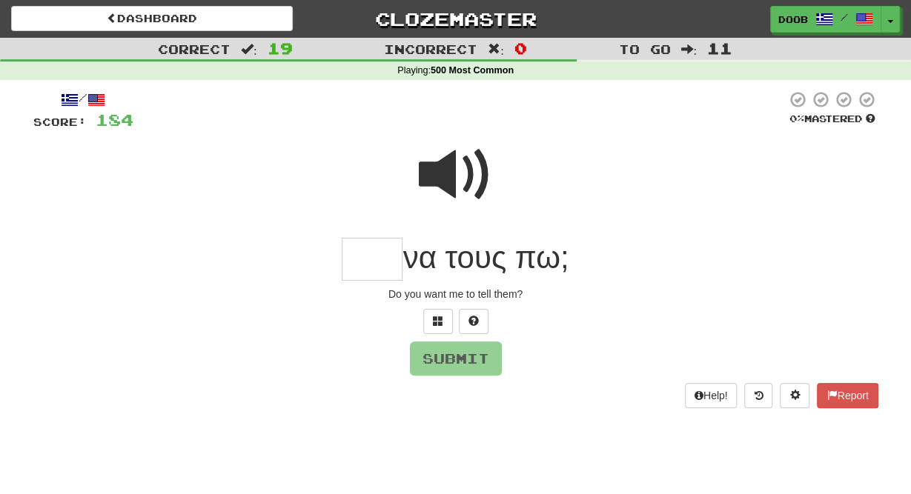
type input "*"
click at [473, 360] on button "Submit" at bounding box center [457, 359] width 92 height 34
type input "***"
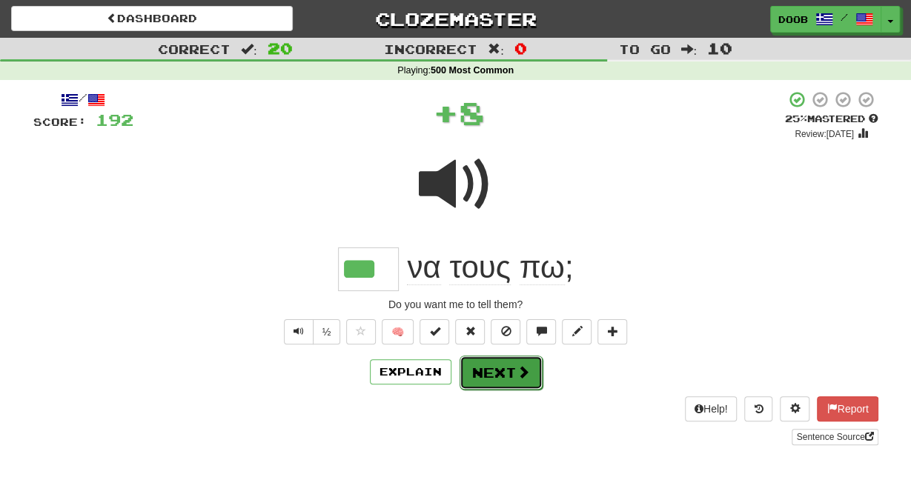
click at [490, 370] on button "Next" at bounding box center [501, 373] width 83 height 34
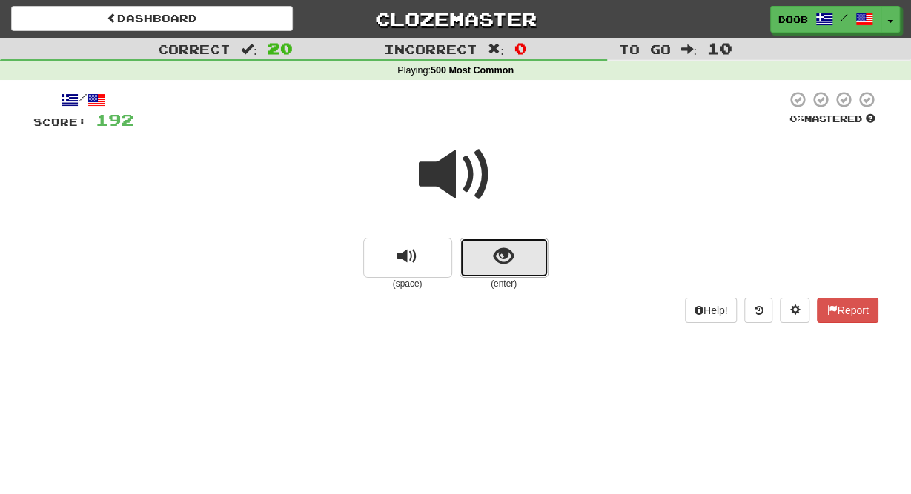
click at [504, 267] on span "show sentence" at bounding box center [504, 257] width 20 height 20
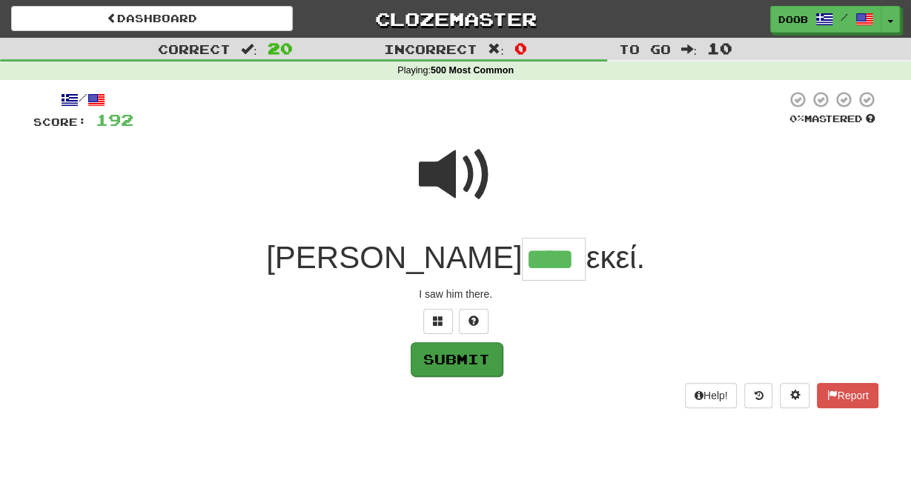
type input "****"
click at [460, 352] on button "Submit" at bounding box center [457, 359] width 92 height 34
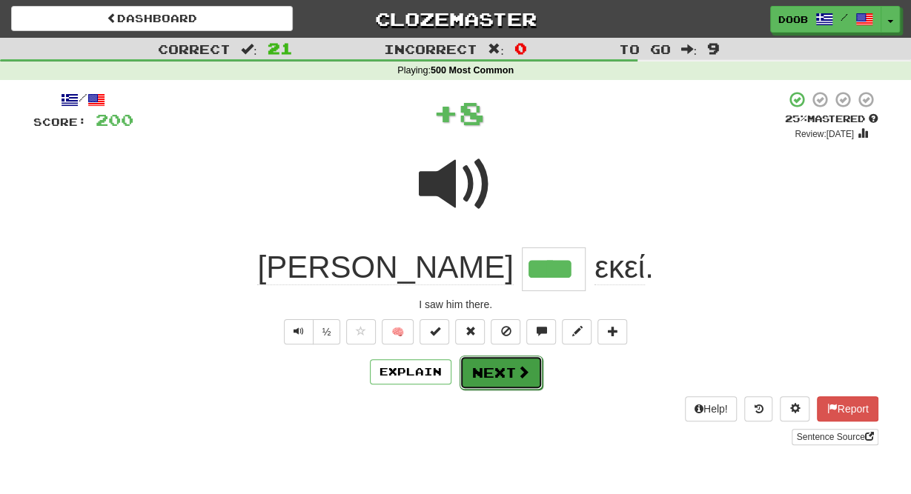
click at [485, 382] on button "Next" at bounding box center [501, 373] width 83 height 34
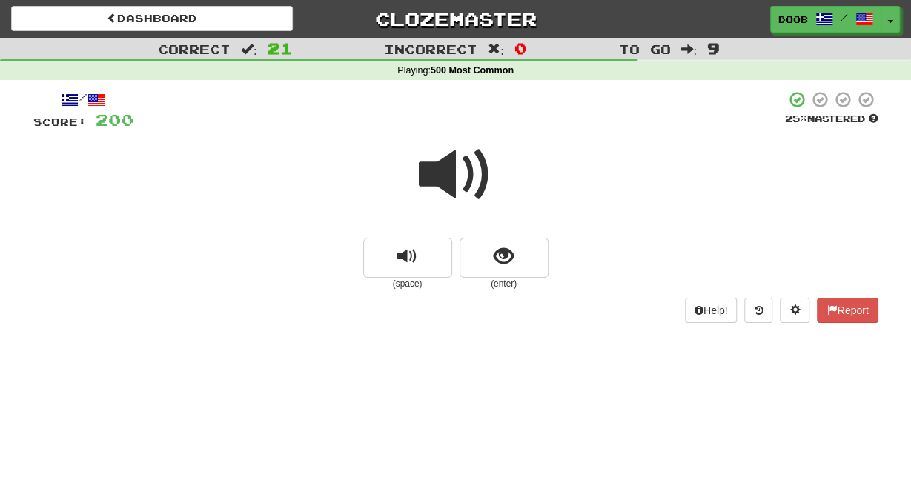
click at [443, 164] on span at bounding box center [456, 175] width 74 height 74
click at [488, 257] on button "show sentence" at bounding box center [504, 258] width 89 height 40
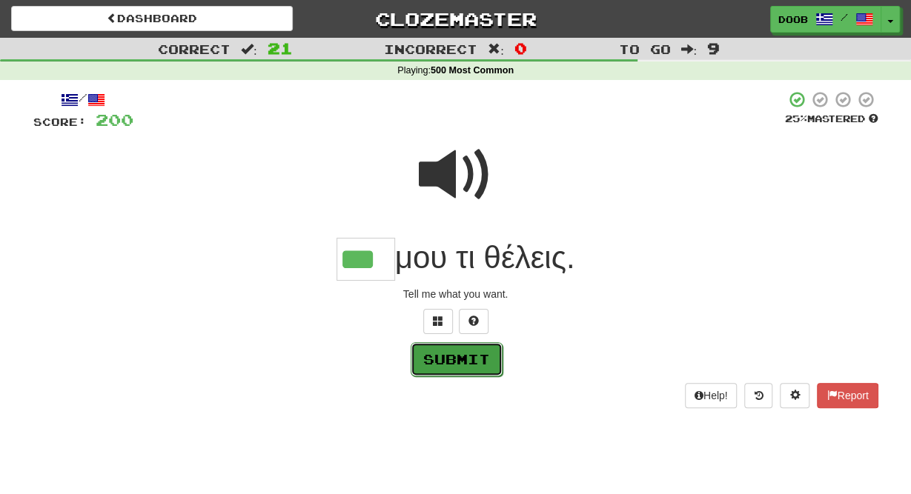
click at [443, 368] on button "Submit" at bounding box center [457, 359] width 92 height 34
type input "***"
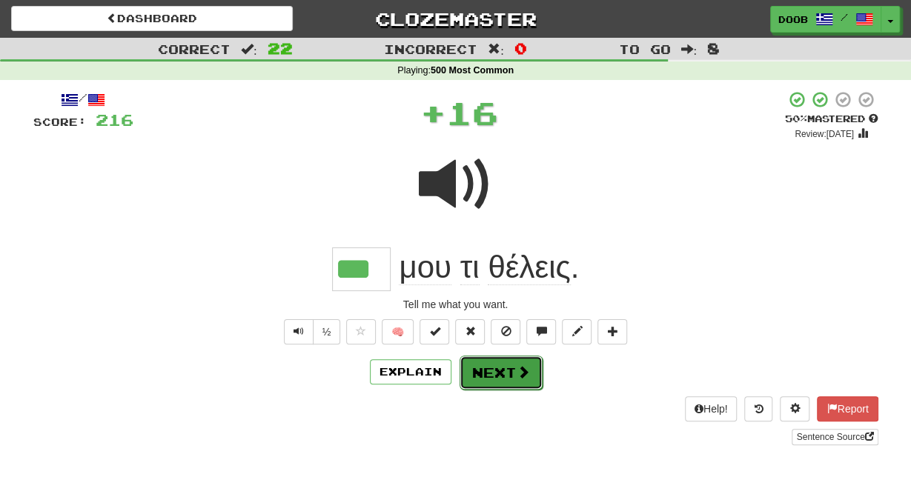
click at [508, 365] on button "Next" at bounding box center [501, 373] width 83 height 34
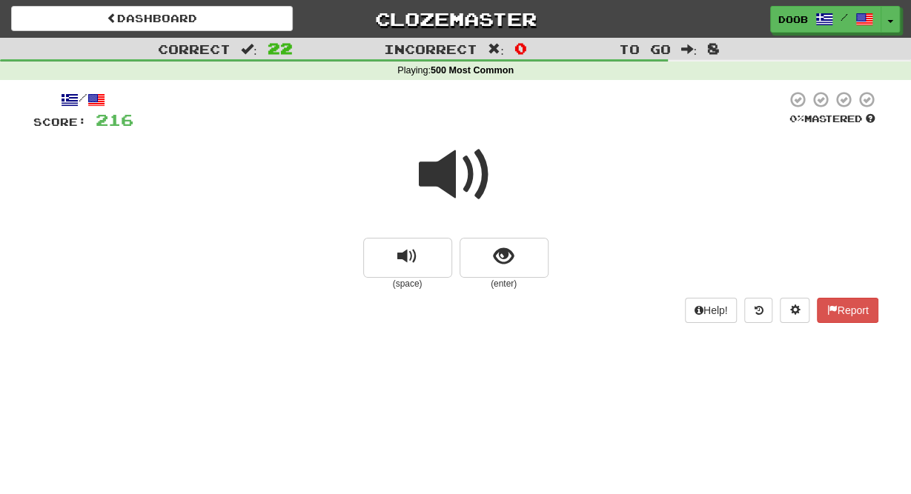
click at [435, 156] on span at bounding box center [456, 175] width 74 height 74
click at [444, 172] on span at bounding box center [456, 175] width 74 height 74
click at [512, 267] on span "show sentence" at bounding box center [504, 257] width 20 height 20
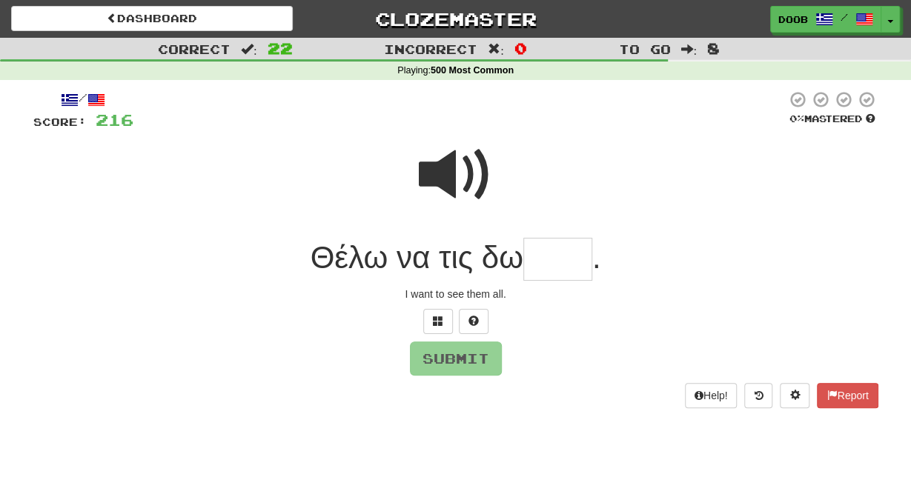
type input "*"
type input "****"
click at [454, 367] on button "Submit" at bounding box center [457, 359] width 92 height 34
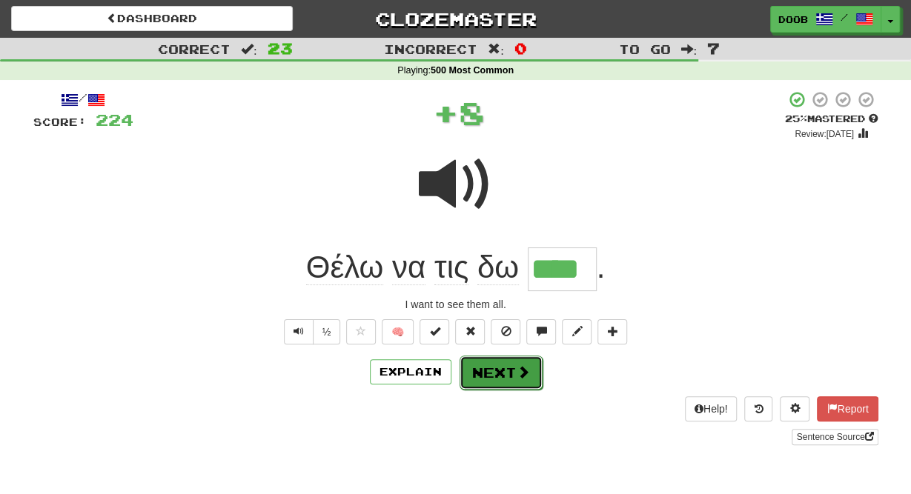
click at [474, 378] on button "Next" at bounding box center [501, 373] width 83 height 34
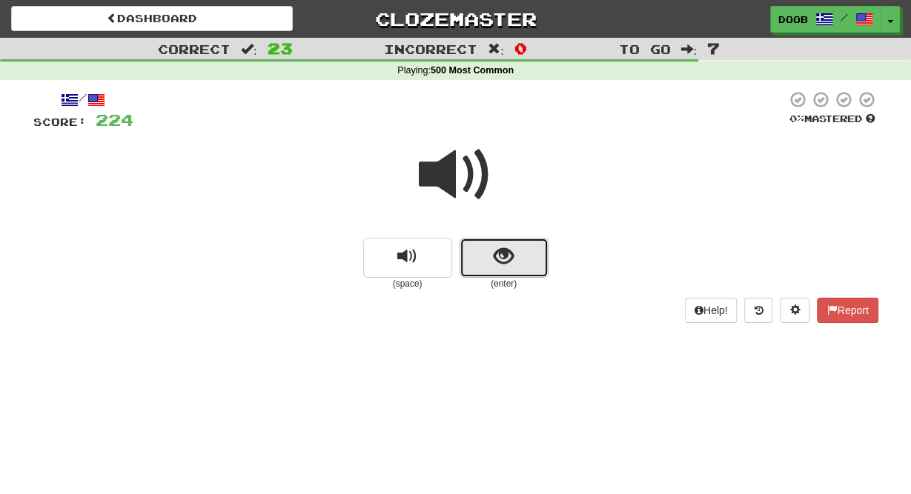
click at [508, 254] on span "show sentence" at bounding box center [504, 257] width 20 height 20
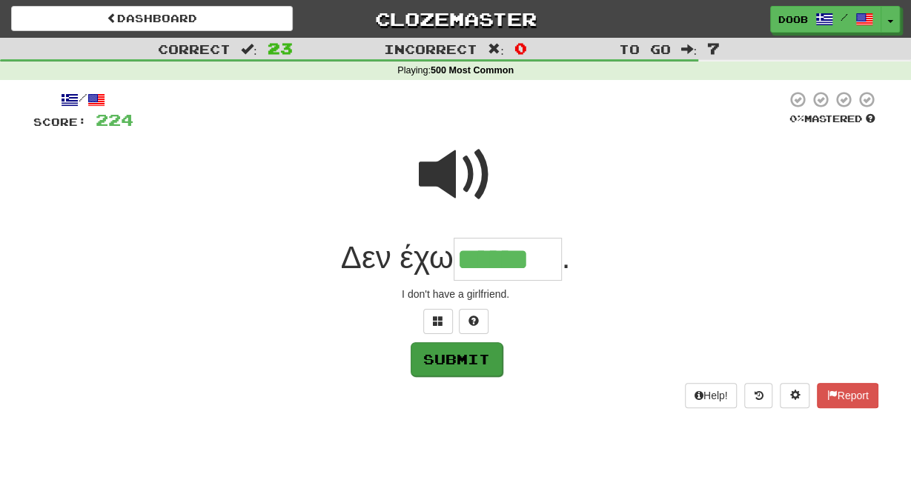
type input "******"
click at [434, 357] on button "Submit" at bounding box center [457, 359] width 92 height 34
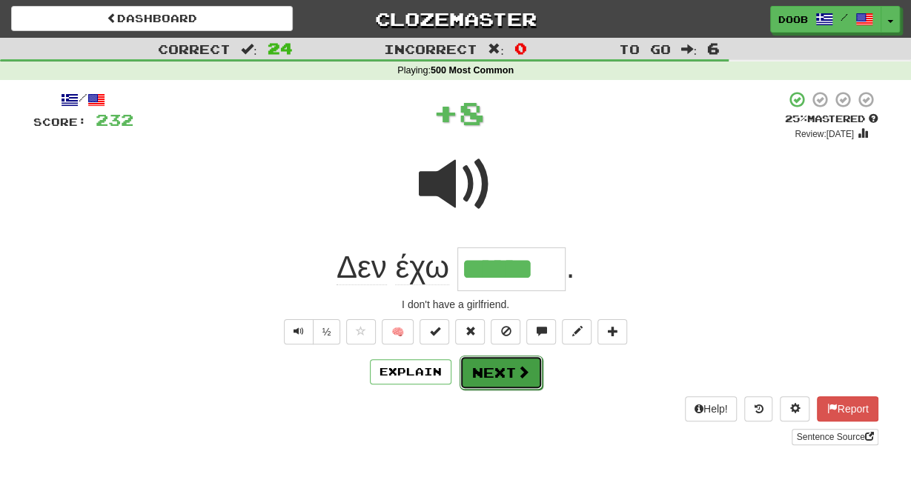
click at [505, 365] on button "Next" at bounding box center [501, 373] width 83 height 34
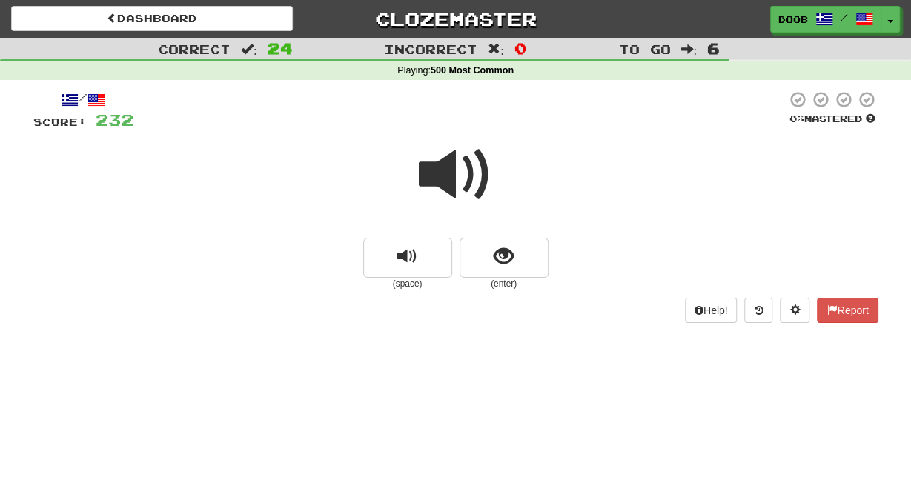
click at [439, 174] on span at bounding box center [456, 175] width 74 height 74
click at [491, 258] on button "show sentence" at bounding box center [504, 258] width 89 height 40
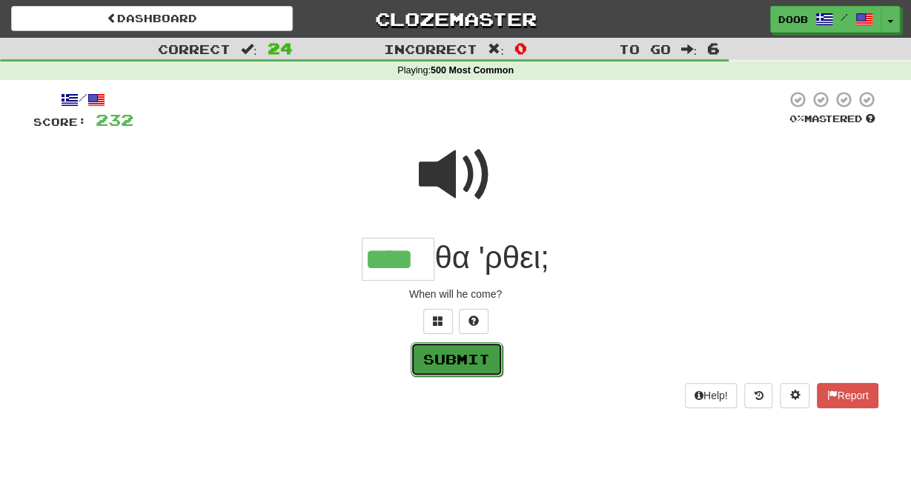
click at [479, 360] on button "Submit" at bounding box center [457, 359] width 92 height 34
type input "****"
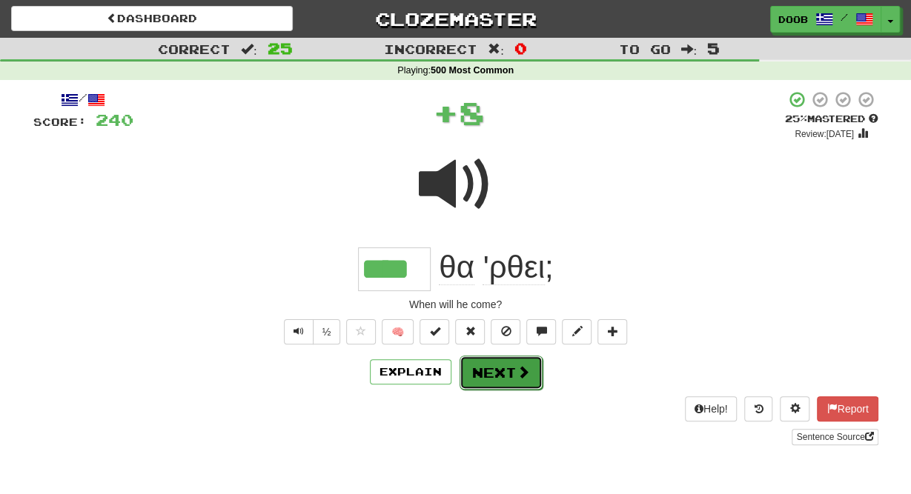
click at [487, 364] on button "Next" at bounding box center [501, 373] width 83 height 34
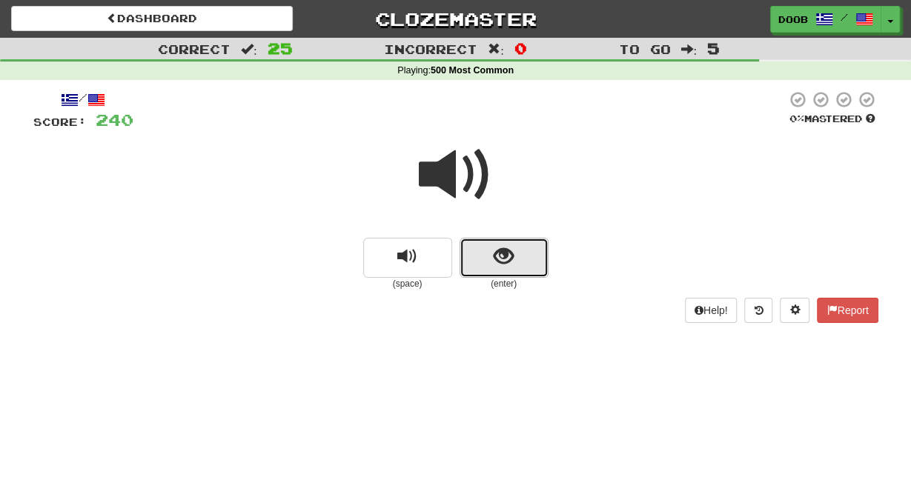
click at [506, 265] on span "show sentence" at bounding box center [504, 257] width 20 height 20
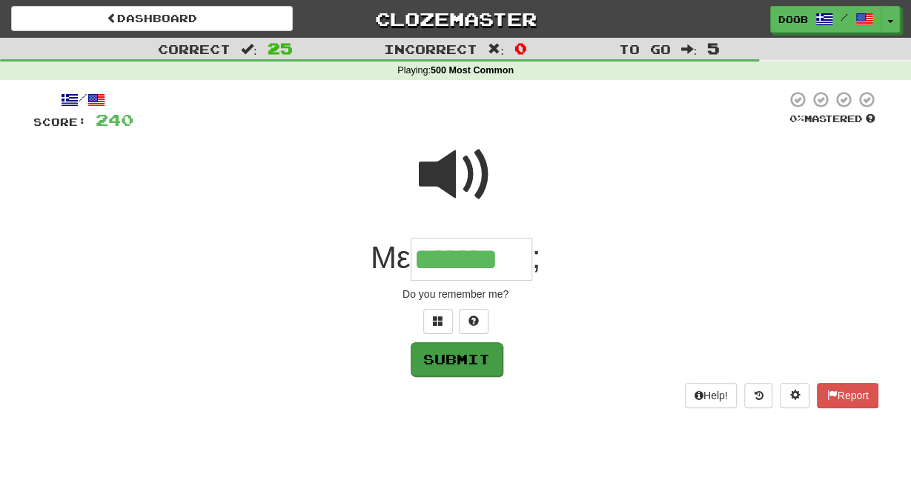
type input "*******"
click at [443, 368] on button "Submit" at bounding box center [457, 359] width 92 height 34
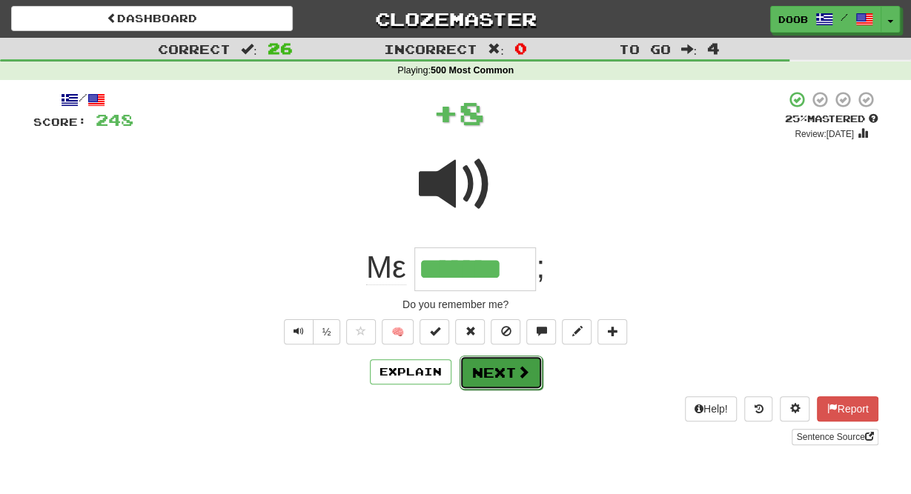
click at [500, 379] on button "Next" at bounding box center [501, 373] width 83 height 34
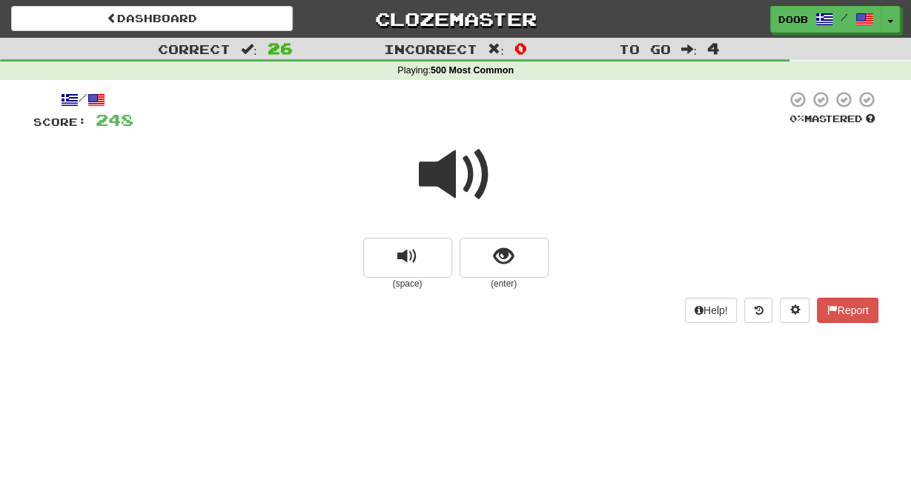
click at [437, 179] on span at bounding box center [456, 175] width 74 height 74
click at [517, 256] on button "show sentence" at bounding box center [504, 258] width 89 height 40
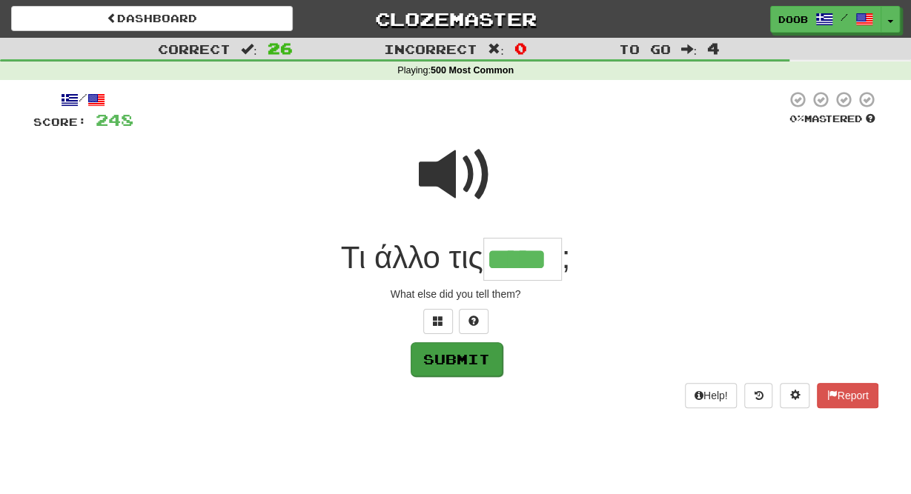
type input "*****"
click at [425, 368] on button "Submit" at bounding box center [457, 359] width 92 height 34
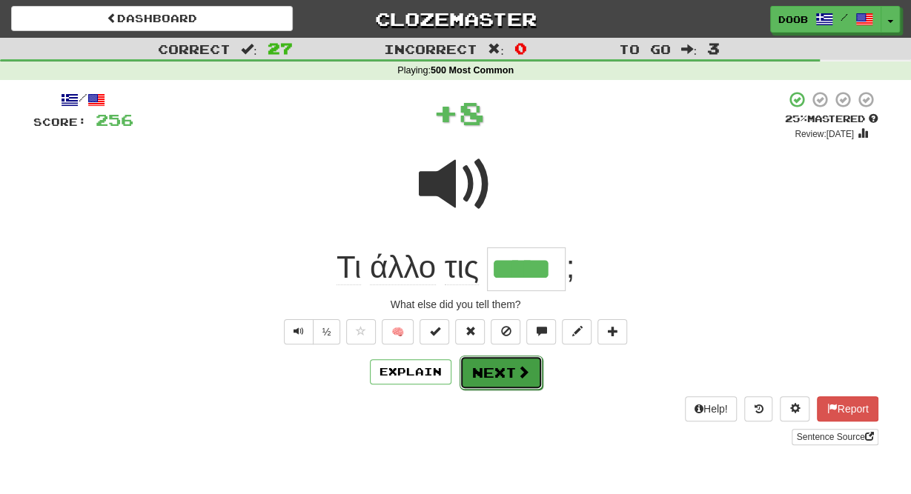
click at [509, 373] on button "Next" at bounding box center [501, 373] width 83 height 34
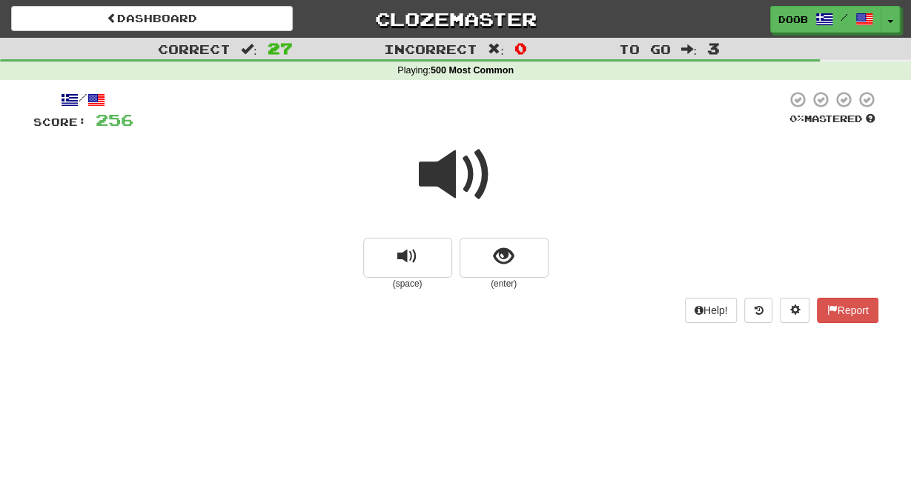
click at [441, 176] on span at bounding box center [456, 175] width 74 height 74
click at [491, 259] on button "show sentence" at bounding box center [504, 258] width 89 height 40
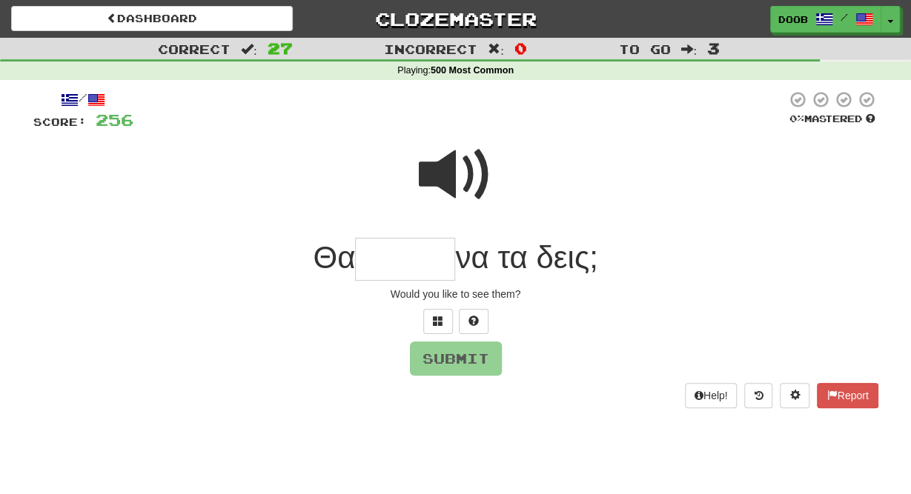
type input "*"
type input "******"
click at [460, 365] on button "Submit" at bounding box center [457, 359] width 92 height 34
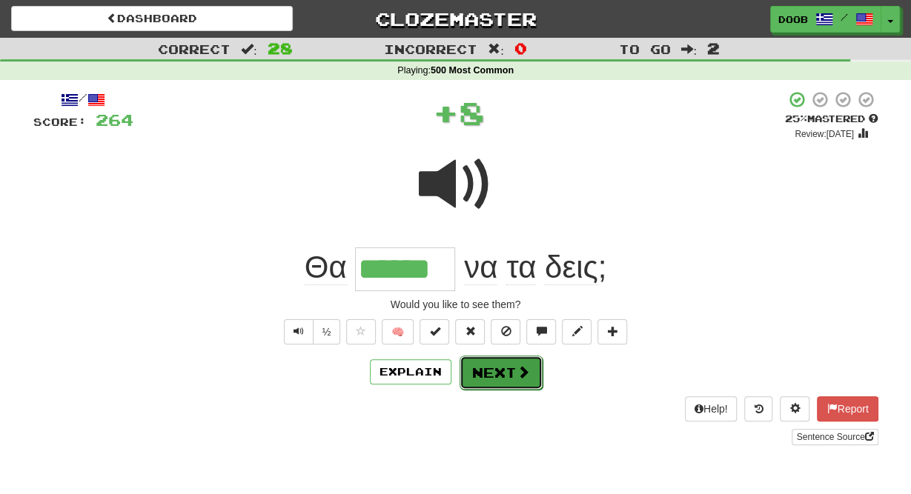
click at [485, 368] on button "Next" at bounding box center [501, 373] width 83 height 34
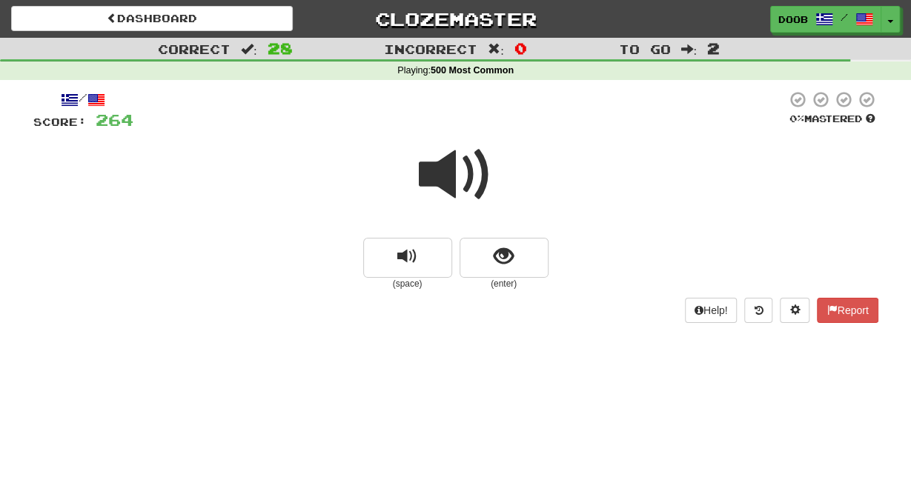
click at [448, 175] on span at bounding box center [456, 175] width 74 height 74
click at [508, 271] on button "show sentence" at bounding box center [504, 258] width 89 height 40
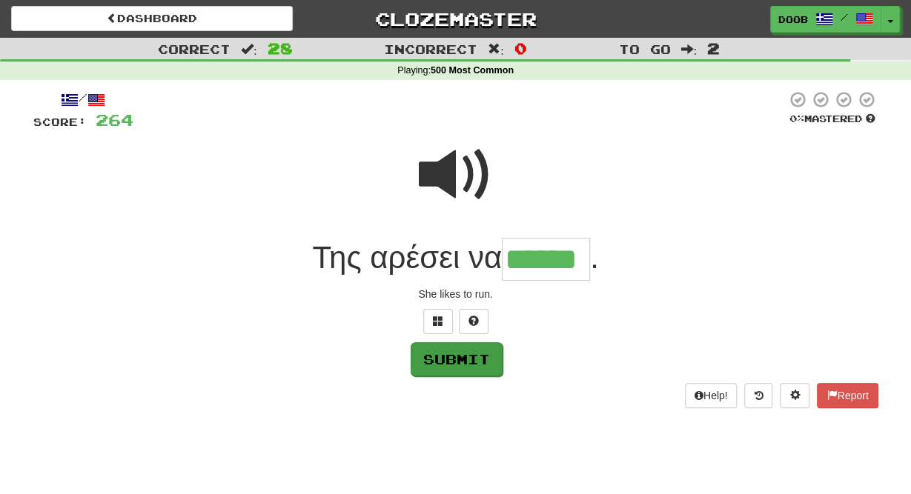
type input "******"
click at [445, 361] on button "Submit" at bounding box center [457, 359] width 92 height 34
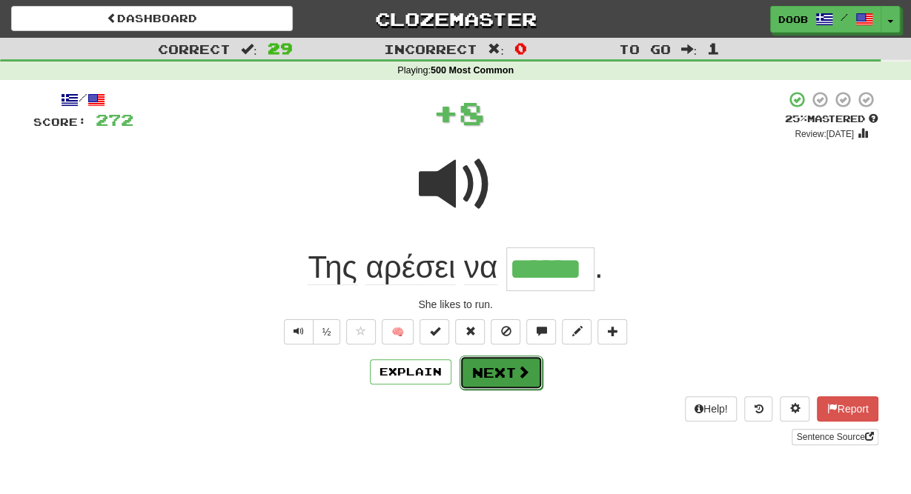
click at [490, 365] on button "Next" at bounding box center [501, 373] width 83 height 34
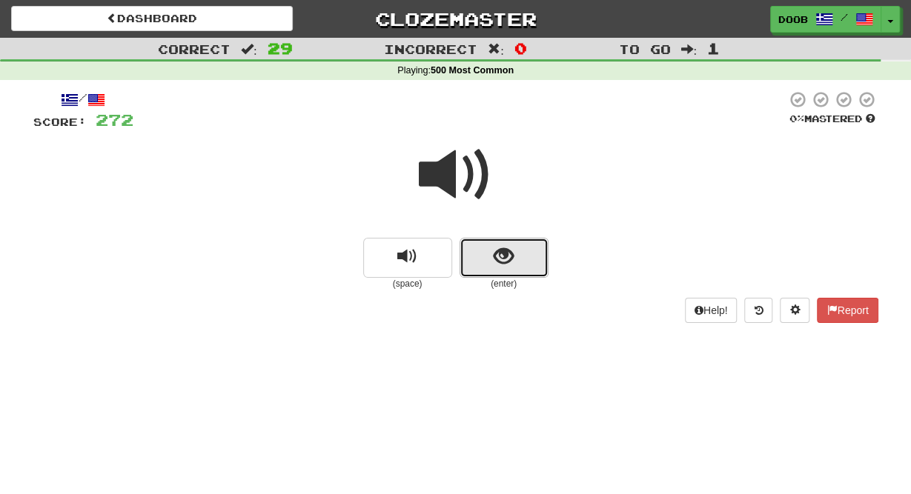
click at [500, 253] on span "show sentence" at bounding box center [504, 257] width 20 height 20
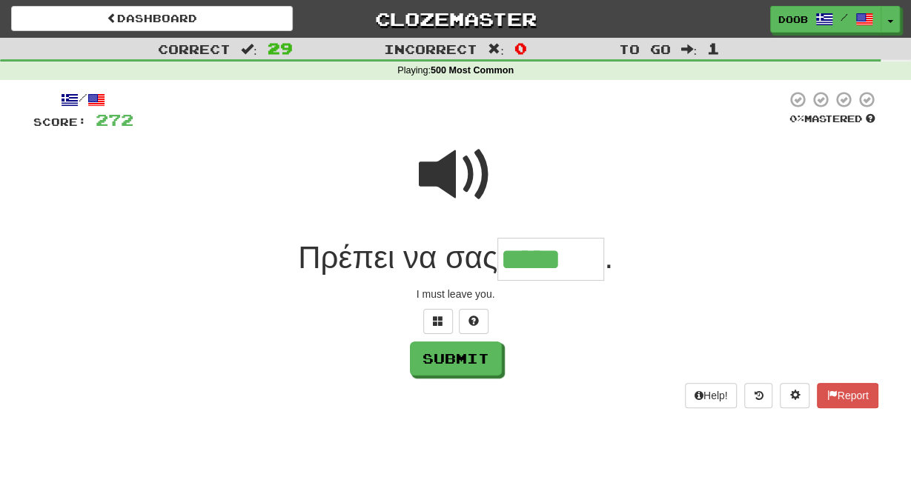
type input "*****"
click at [437, 393] on div "Help! Report" at bounding box center [455, 395] width 845 height 25
click at [445, 351] on button "Submit" at bounding box center [457, 359] width 92 height 34
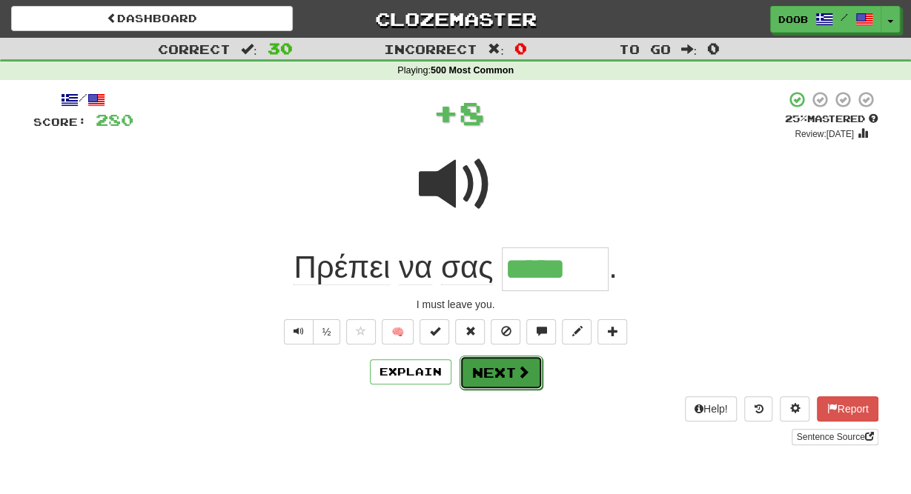
click at [483, 373] on button "Next" at bounding box center [501, 373] width 83 height 34
